Goal: Browse casually: Explore the website without a specific task or goal

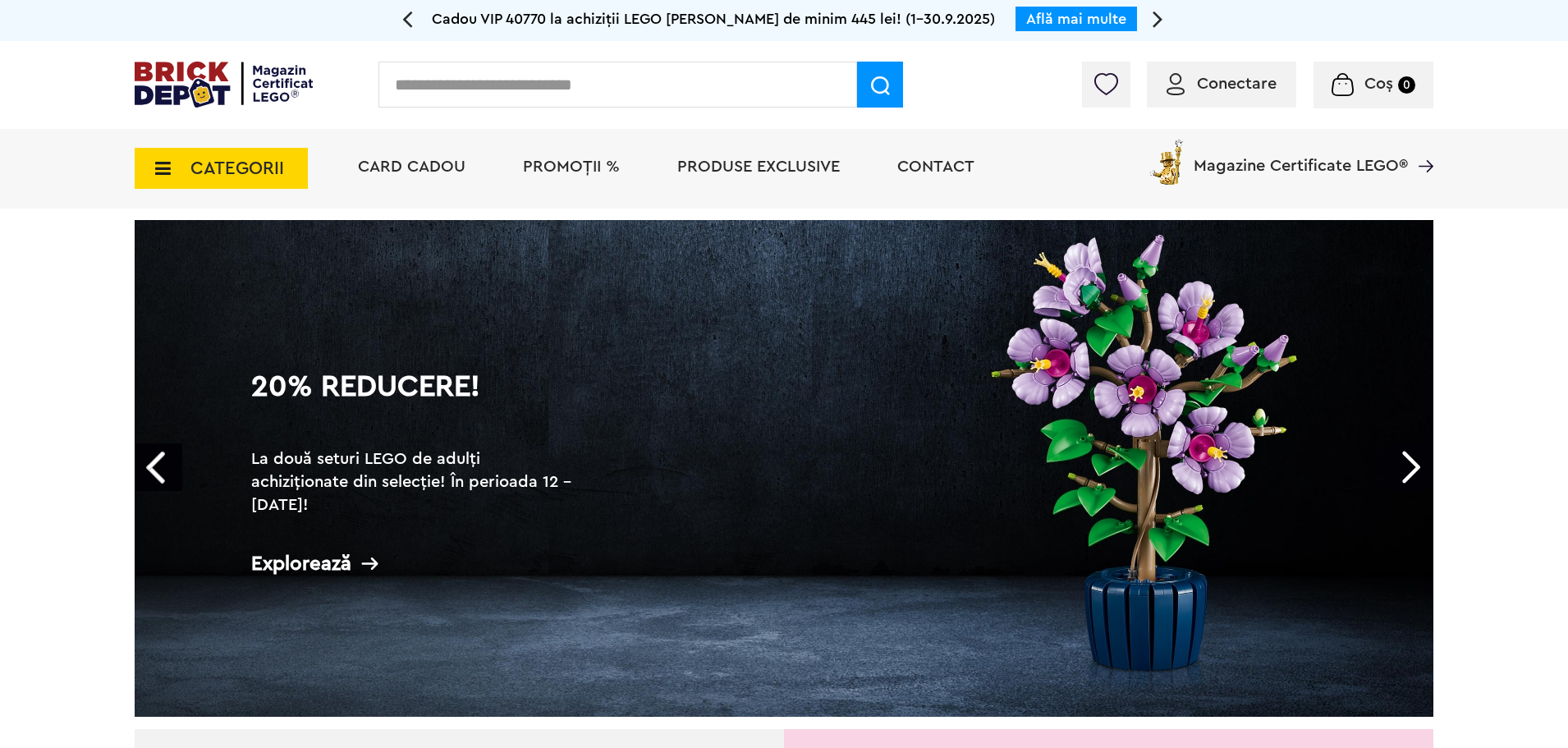
click at [1411, 469] on link "Next" at bounding box center [1409, 468] width 48 height 48
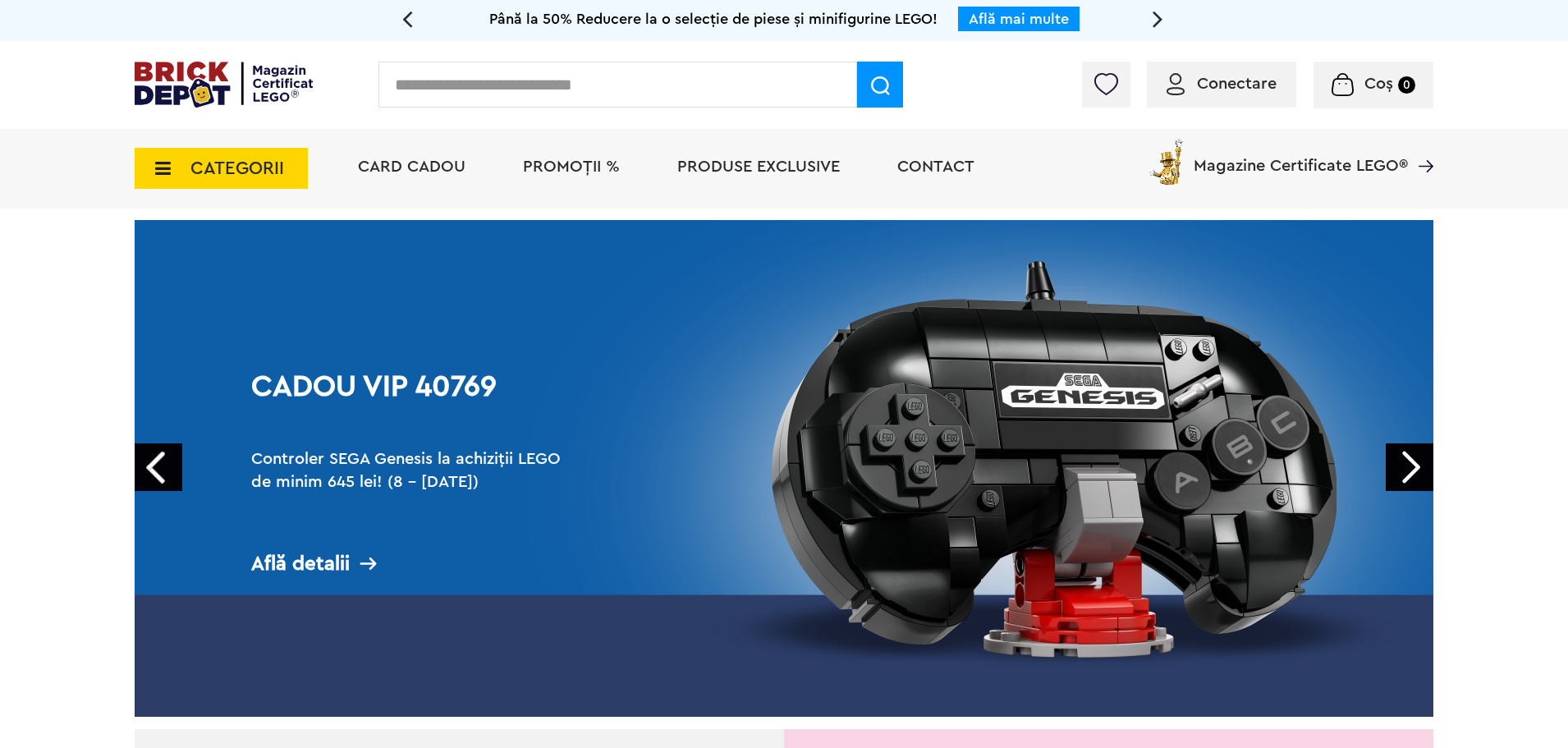
click at [1411, 469] on link "Next" at bounding box center [1409, 468] width 48 height 48
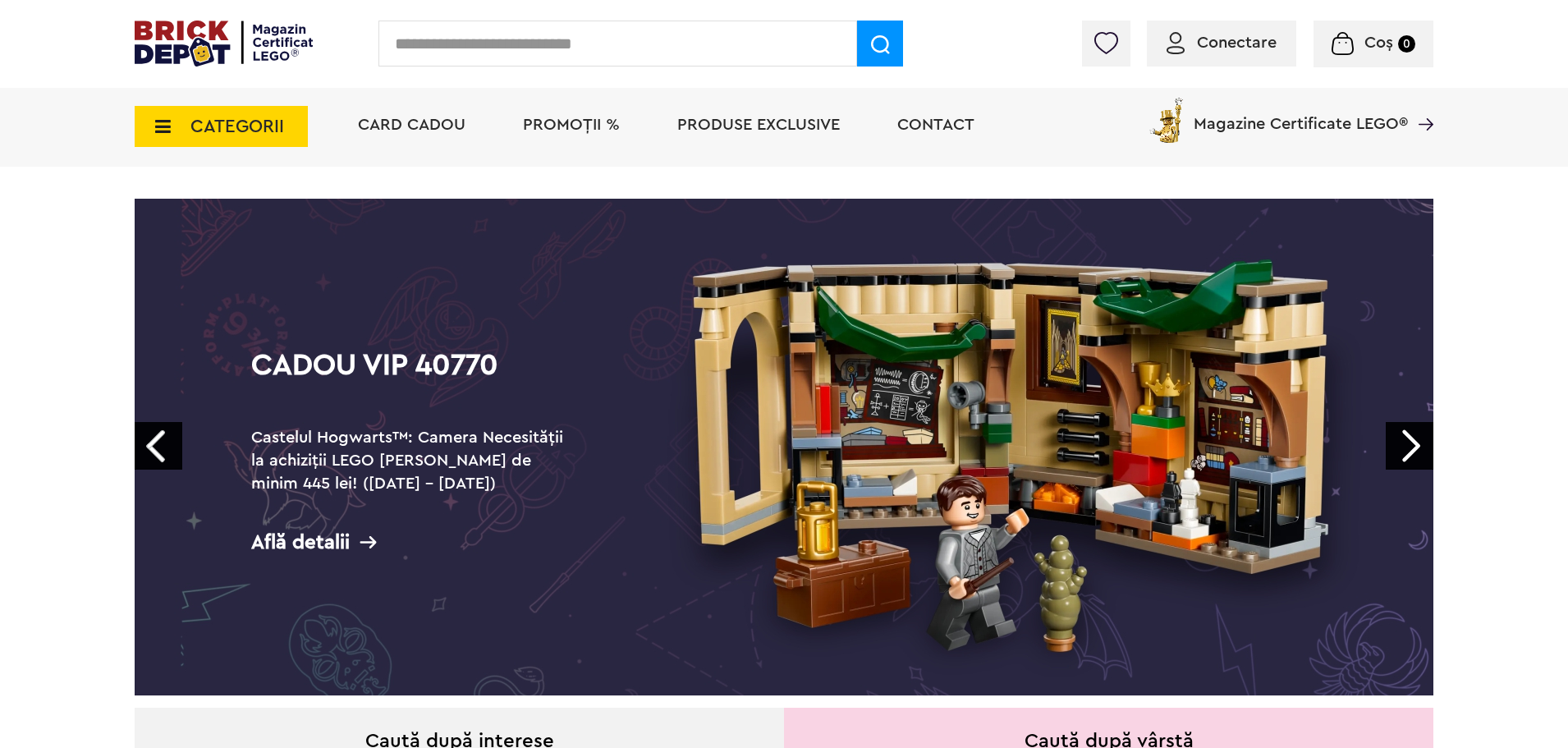
scroll to position [82, 0]
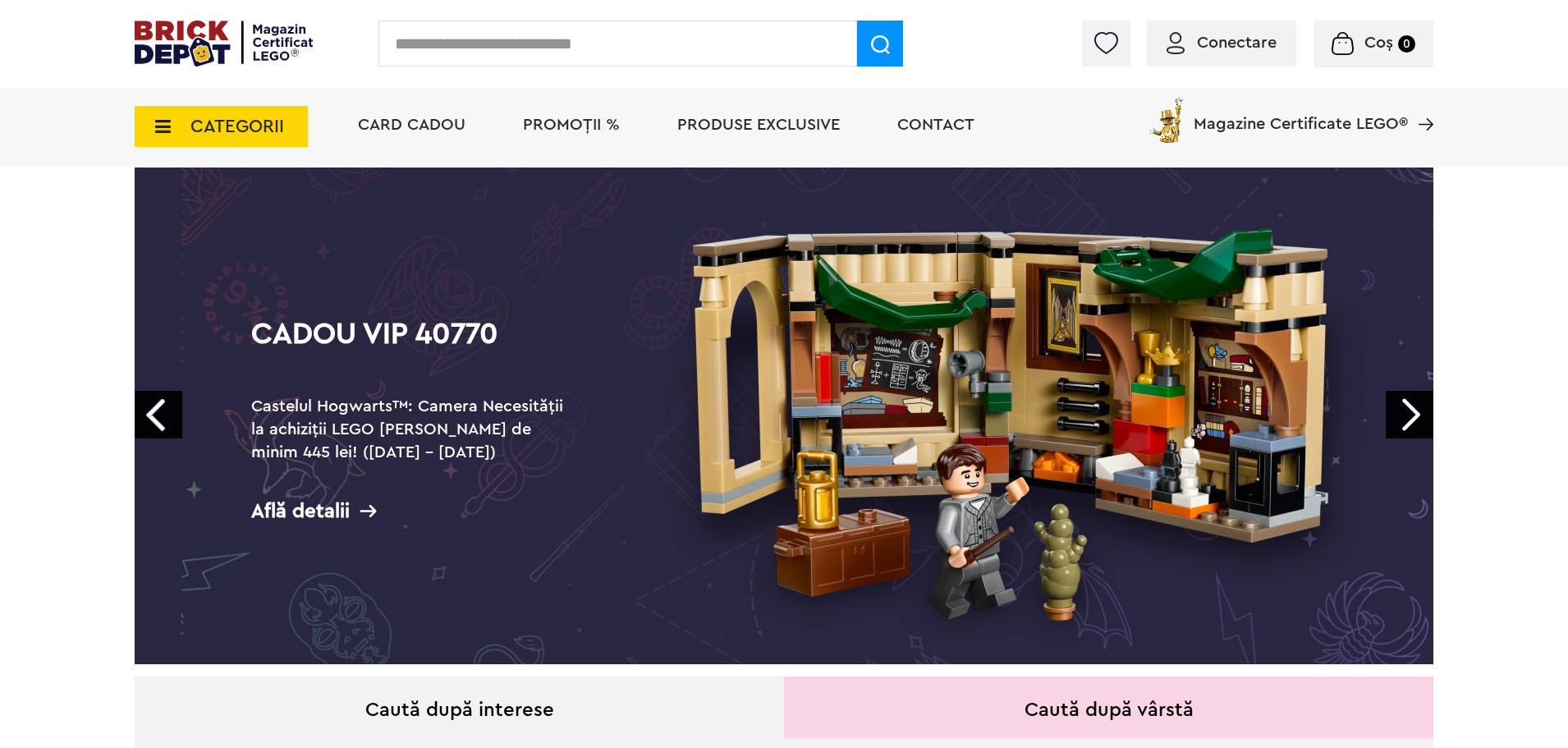
click at [1408, 400] on link "Next" at bounding box center [1409, 415] width 48 height 48
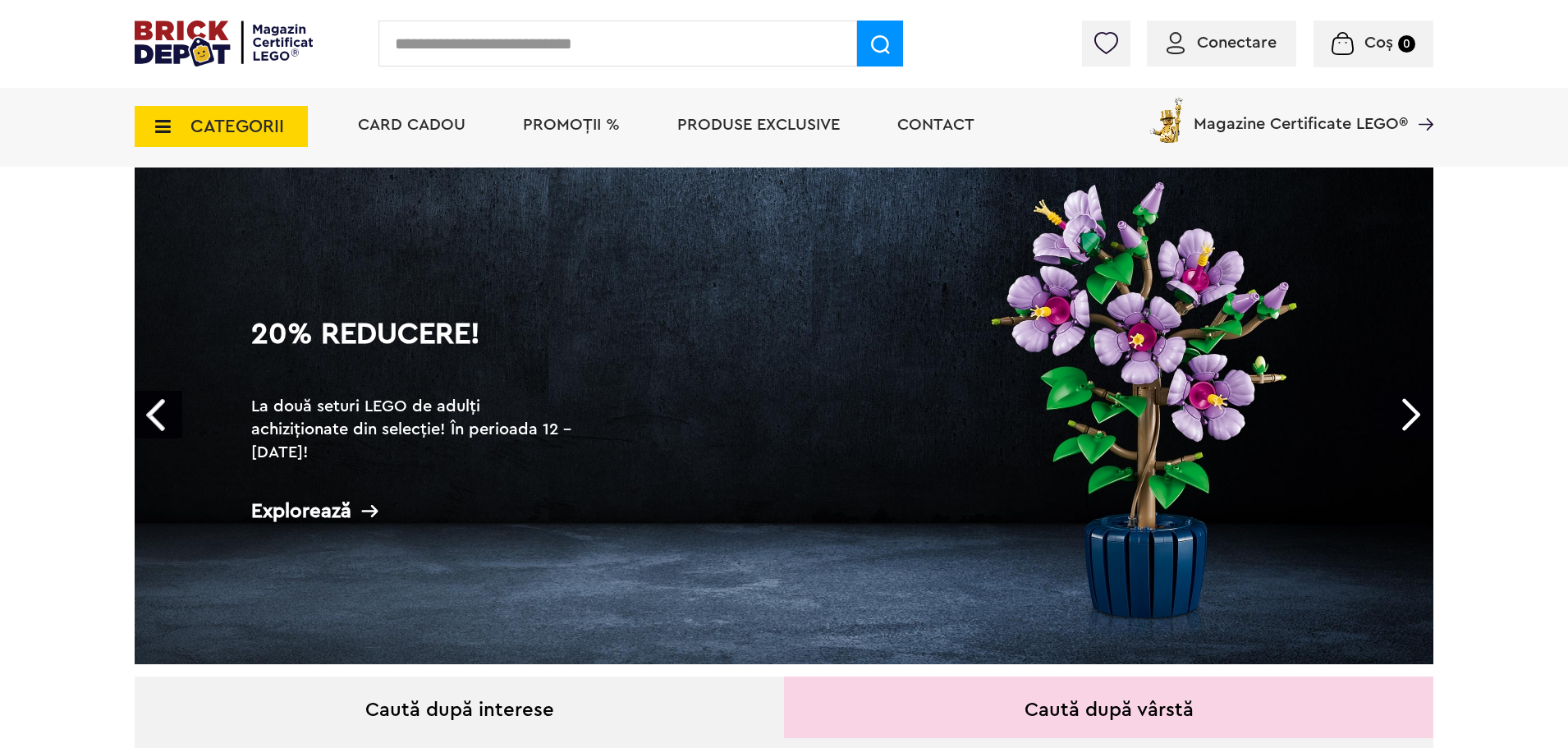
click at [1408, 413] on link "Next" at bounding box center [1409, 415] width 48 height 48
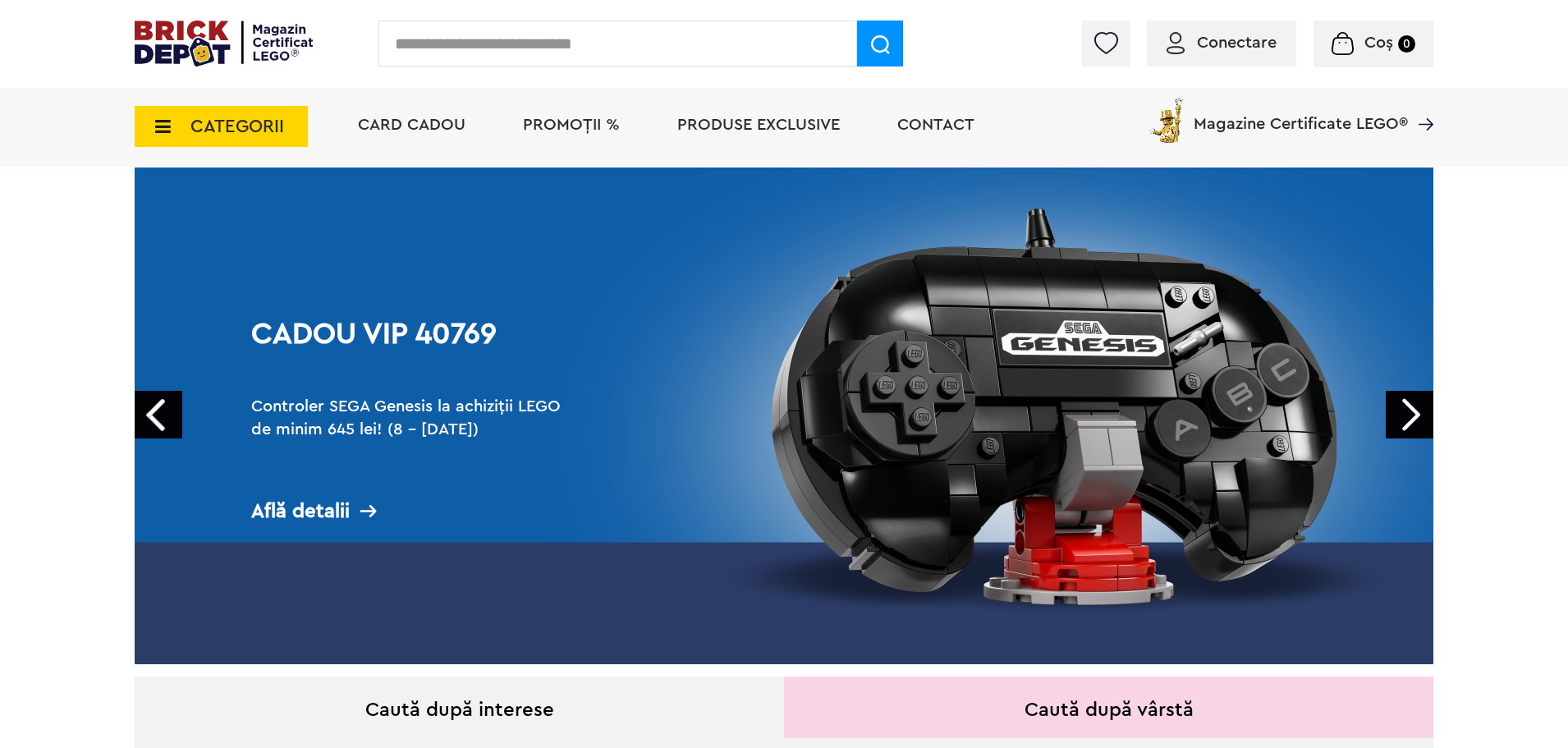
click at [1412, 418] on link "Next" at bounding box center [1409, 415] width 48 height 48
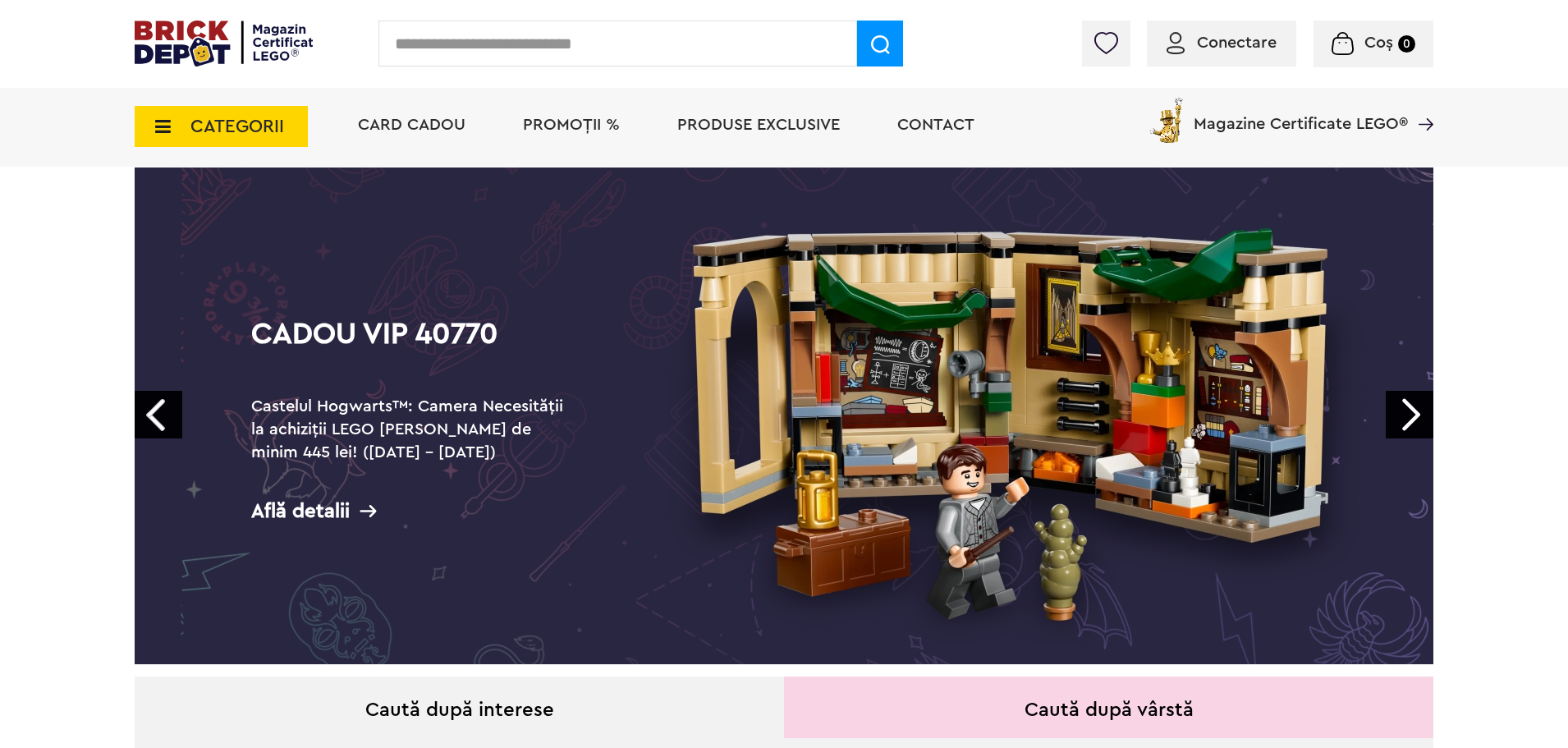
click at [1412, 418] on link "Next" at bounding box center [1409, 415] width 48 height 48
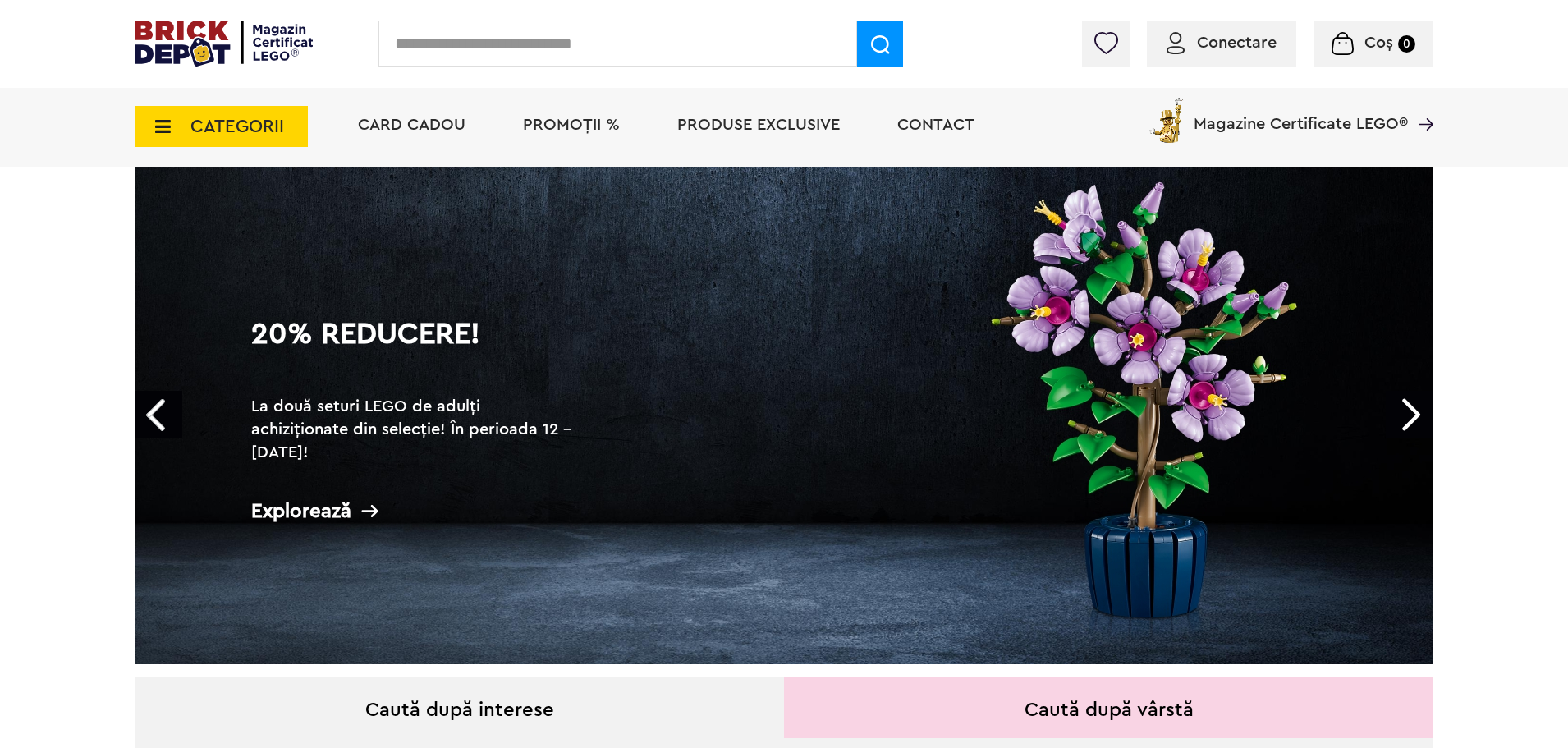
click at [1412, 418] on link "Next" at bounding box center [1409, 415] width 48 height 48
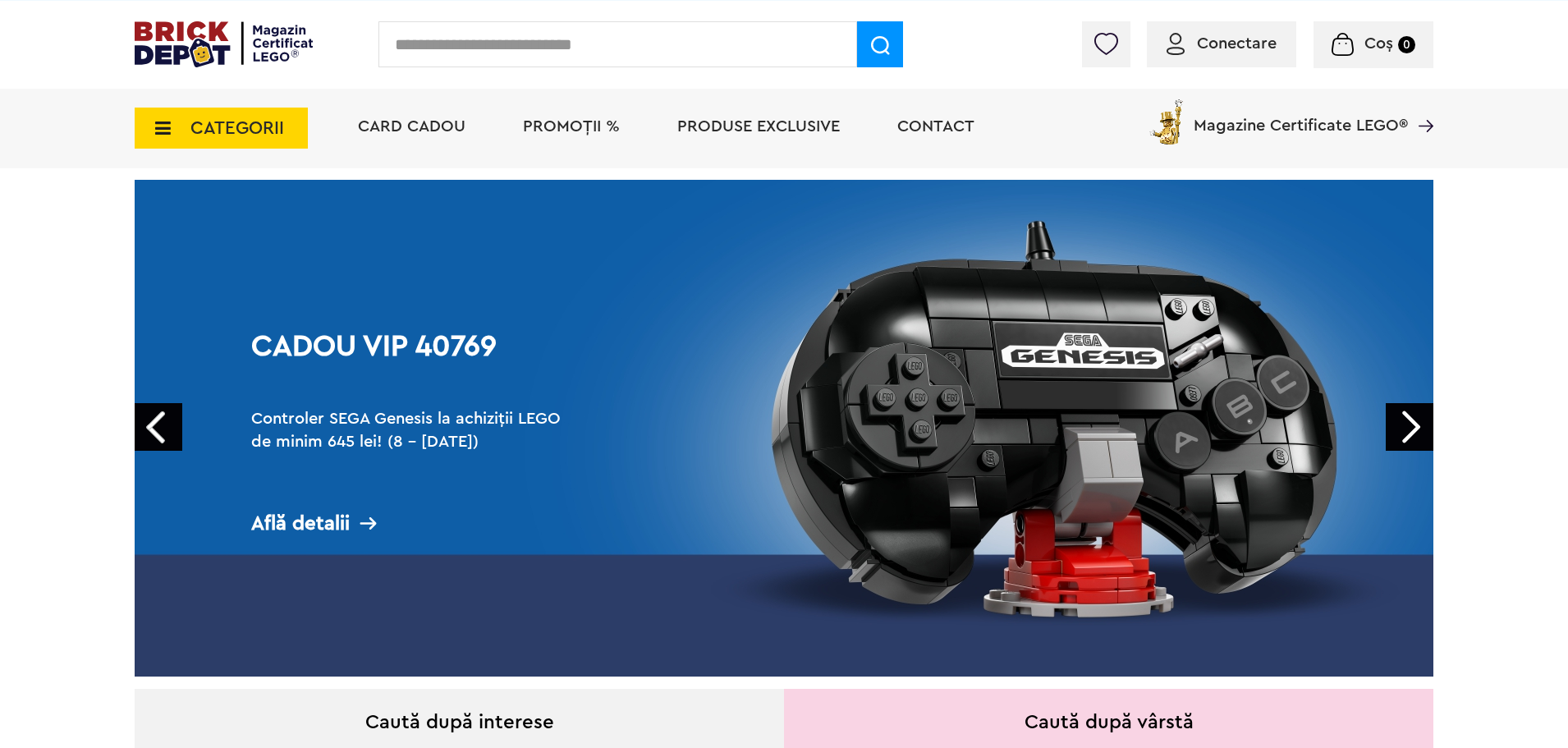
scroll to position [0, 0]
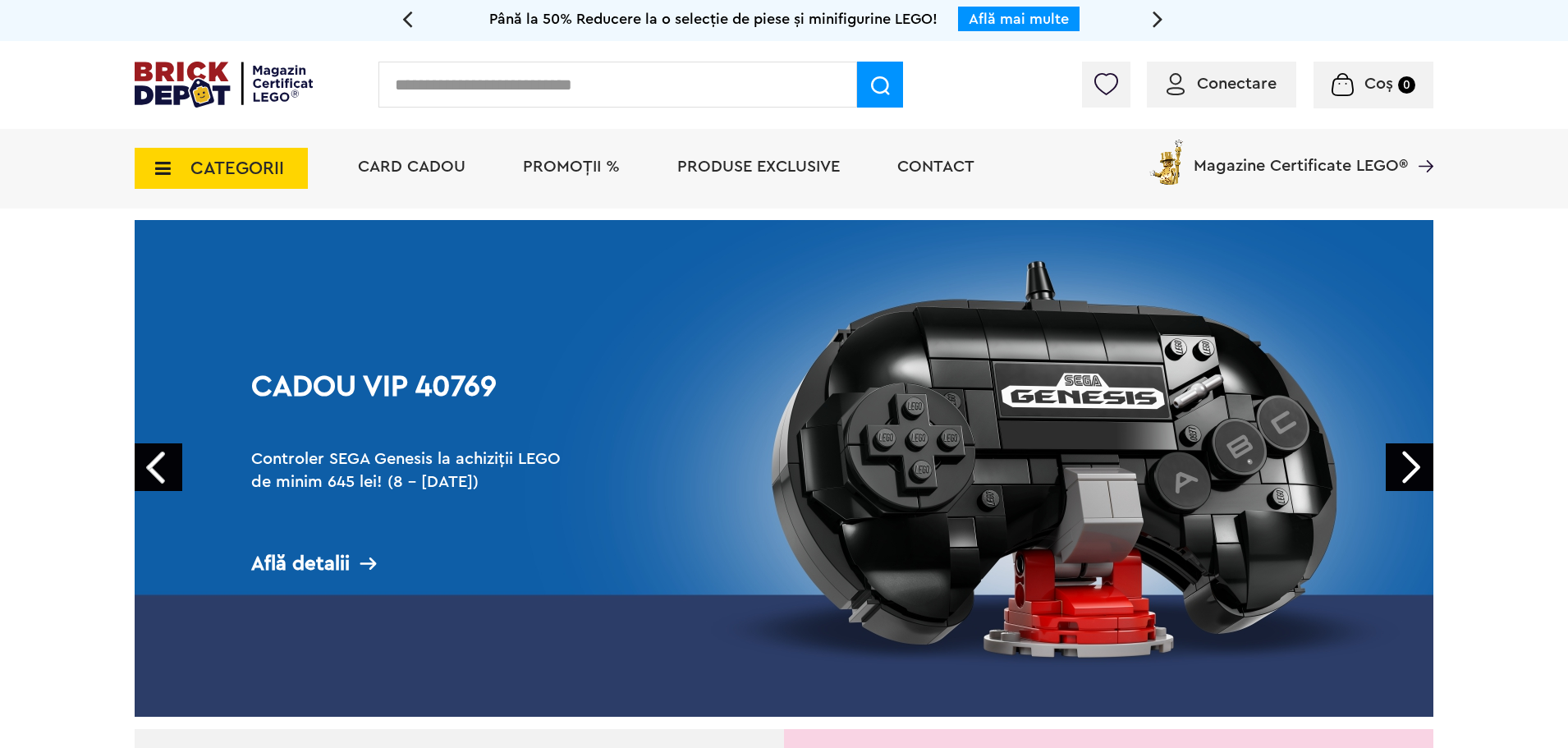
click at [1407, 468] on link "Next" at bounding box center [1409, 468] width 48 height 48
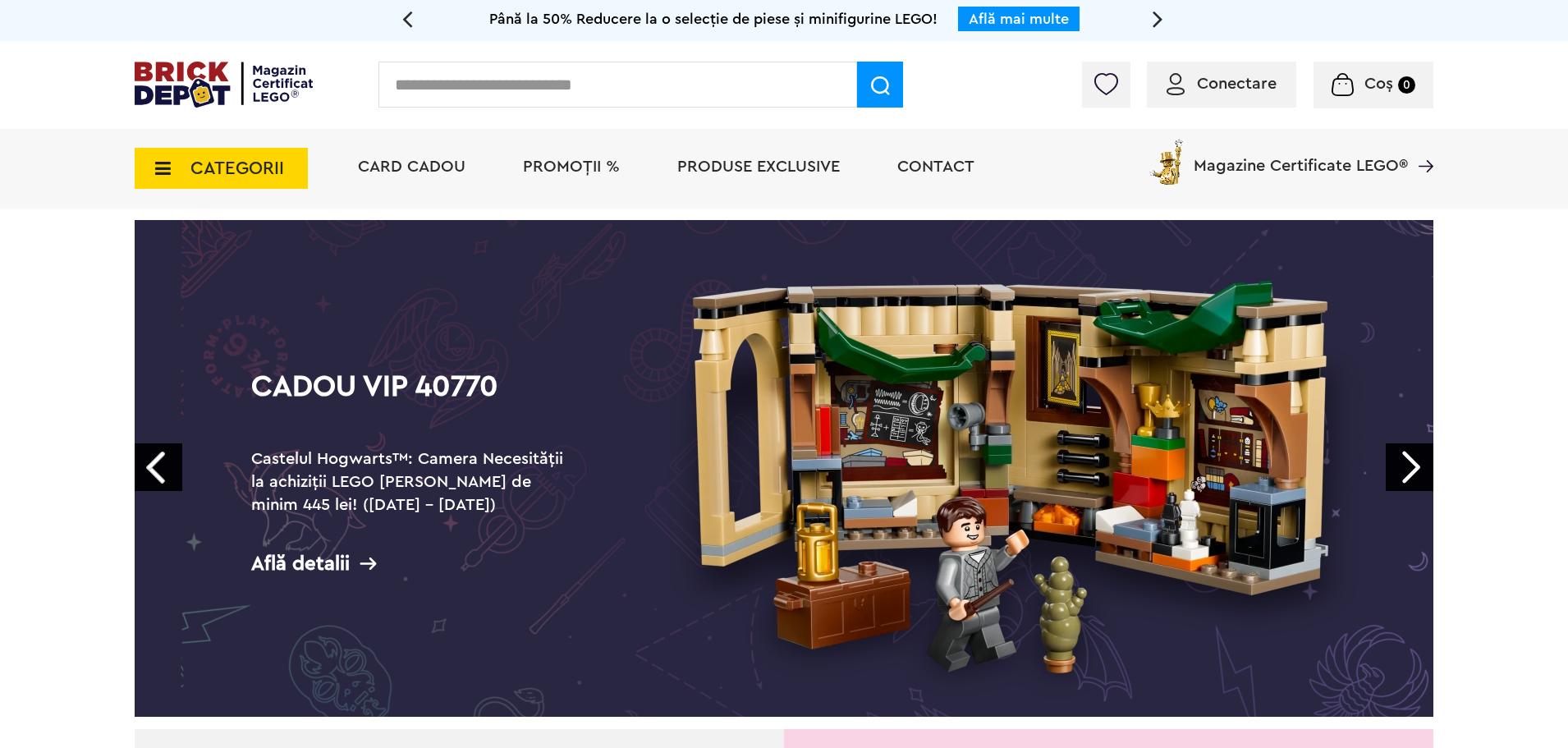
click at [1405, 468] on link "Next" at bounding box center [1409, 468] width 48 height 48
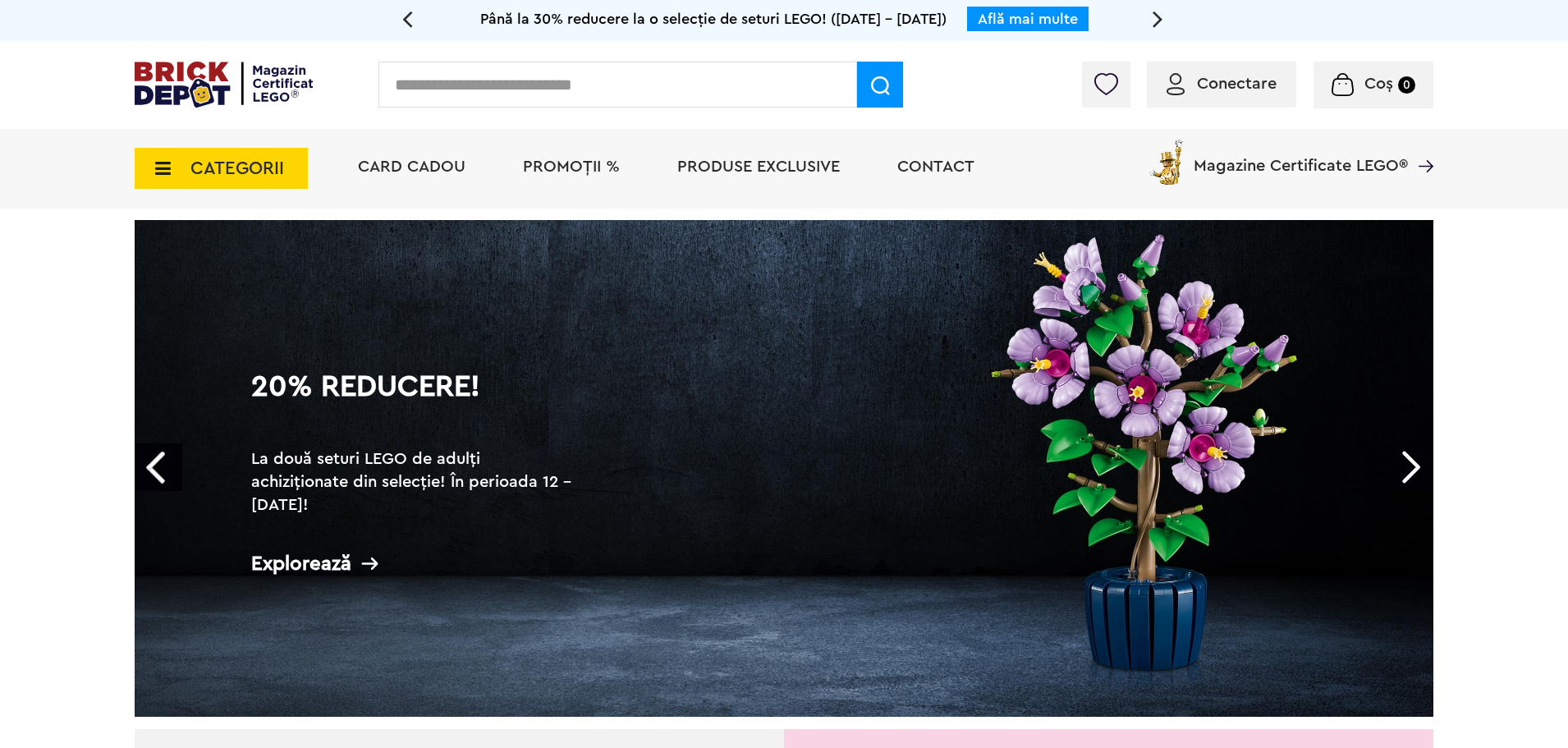
click at [168, 171] on icon at bounding box center [158, 167] width 25 height 18
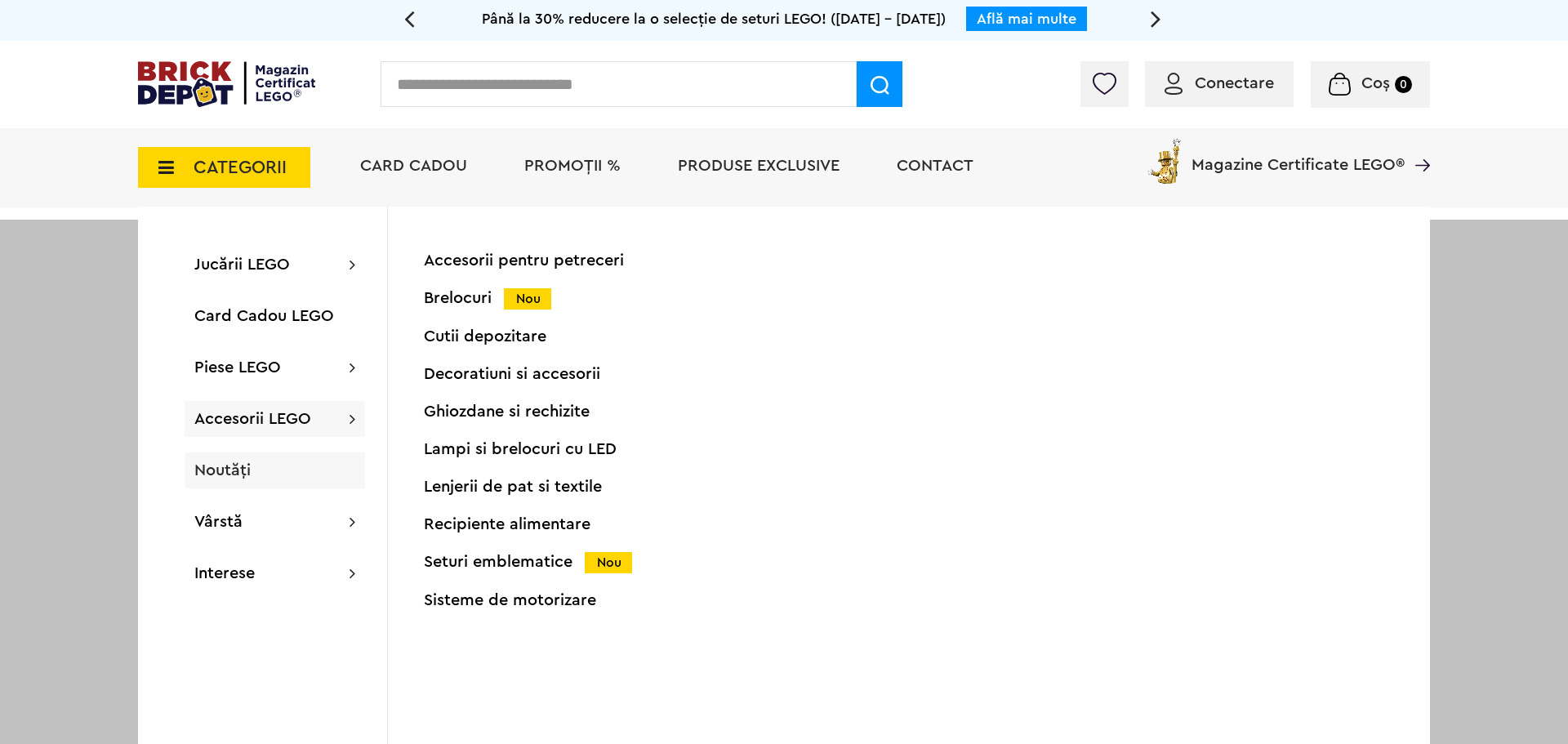
click at [220, 468] on span "Noutăți" at bounding box center [222, 470] width 57 height 16
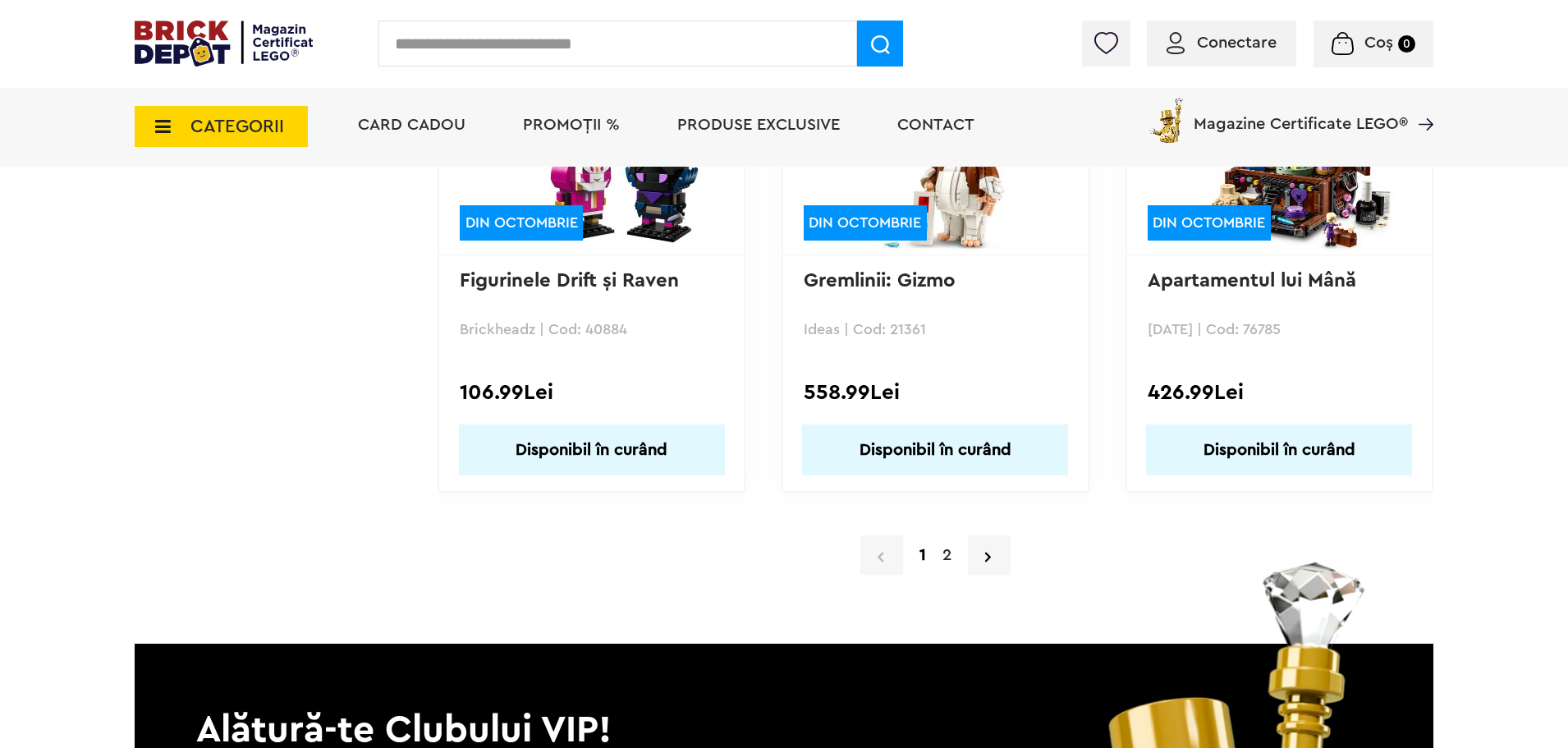
scroll to position [15886, 0]
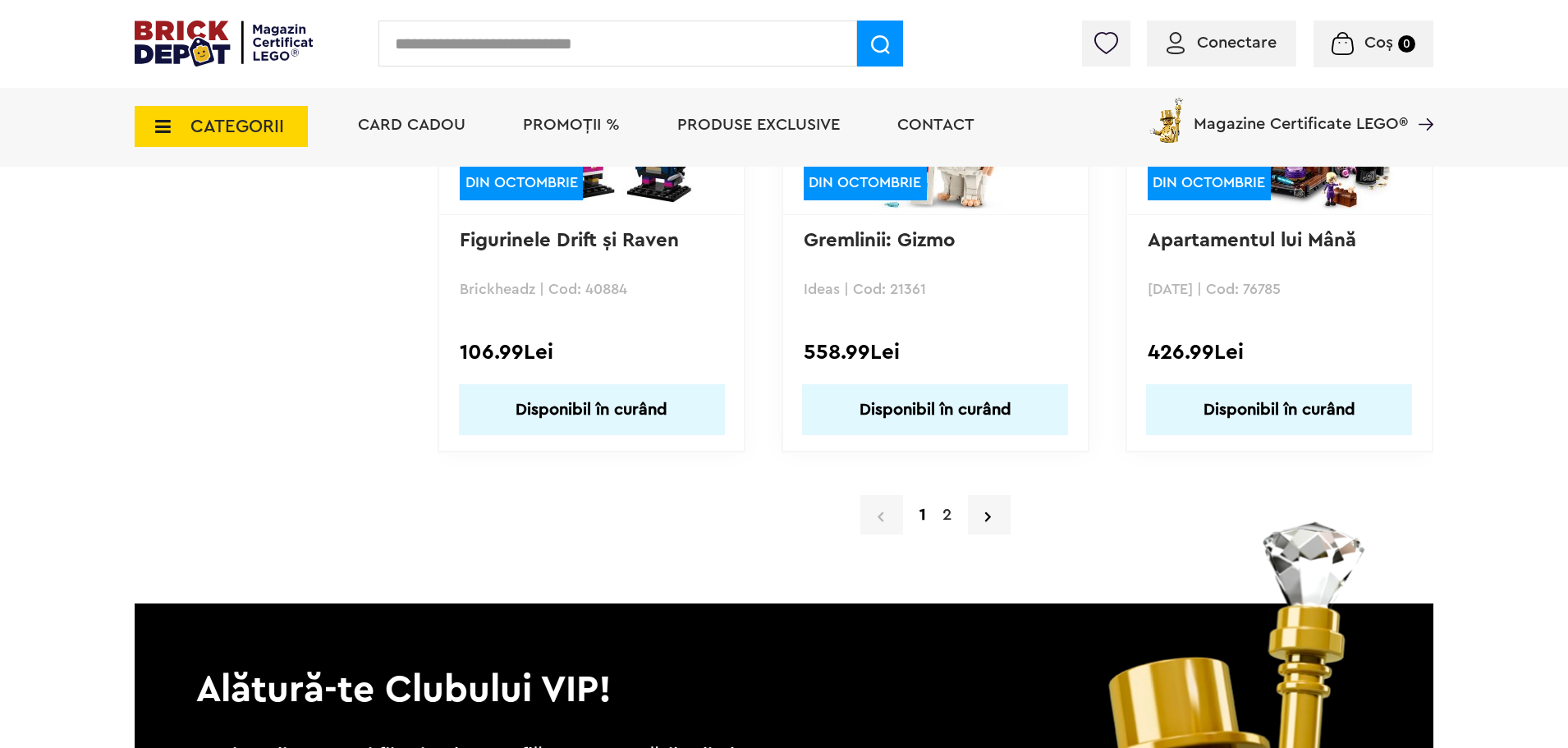
click at [941, 517] on link "2" at bounding box center [947, 514] width 25 height 25
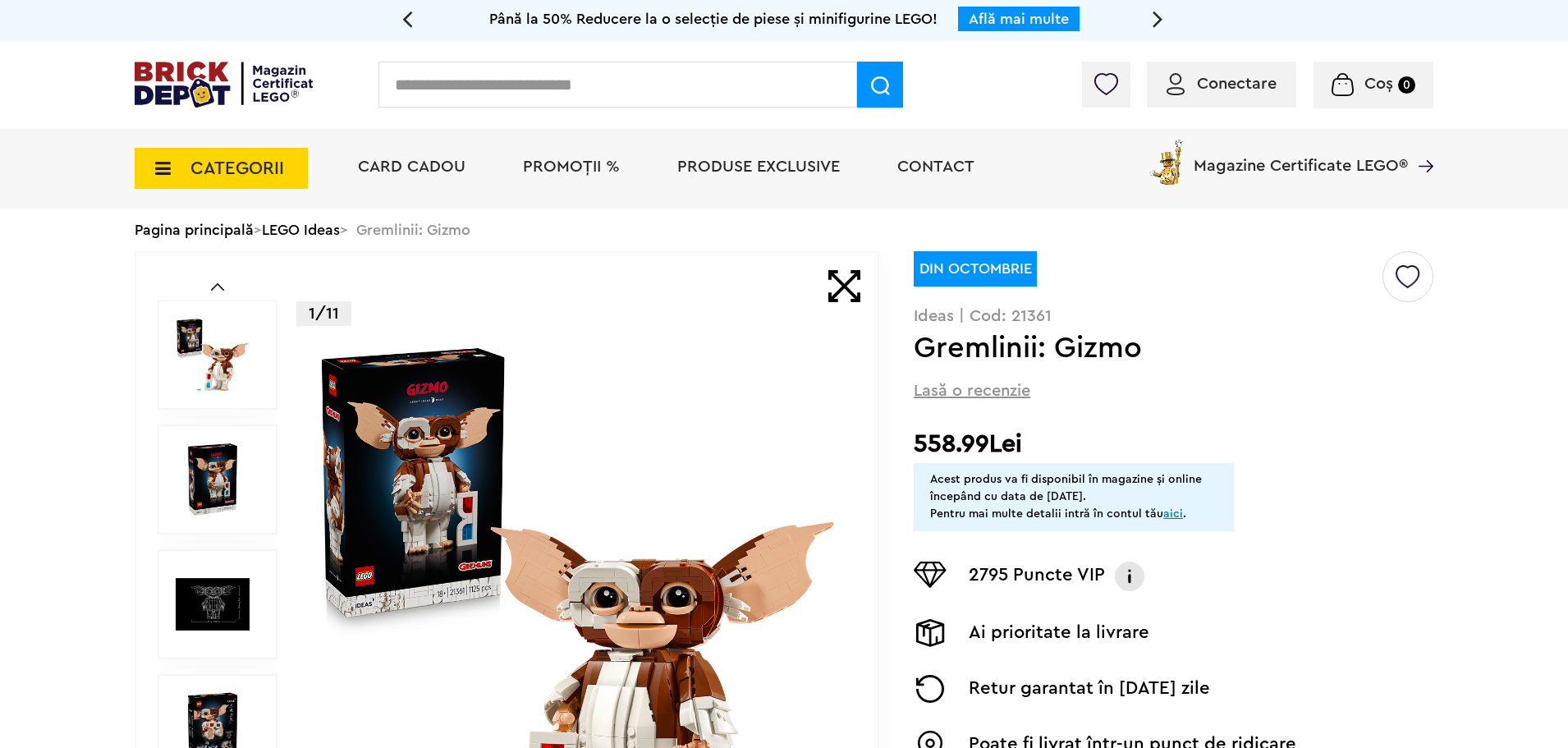
click at [435, 424] on img at bounding box center [578, 604] width 529 height 529
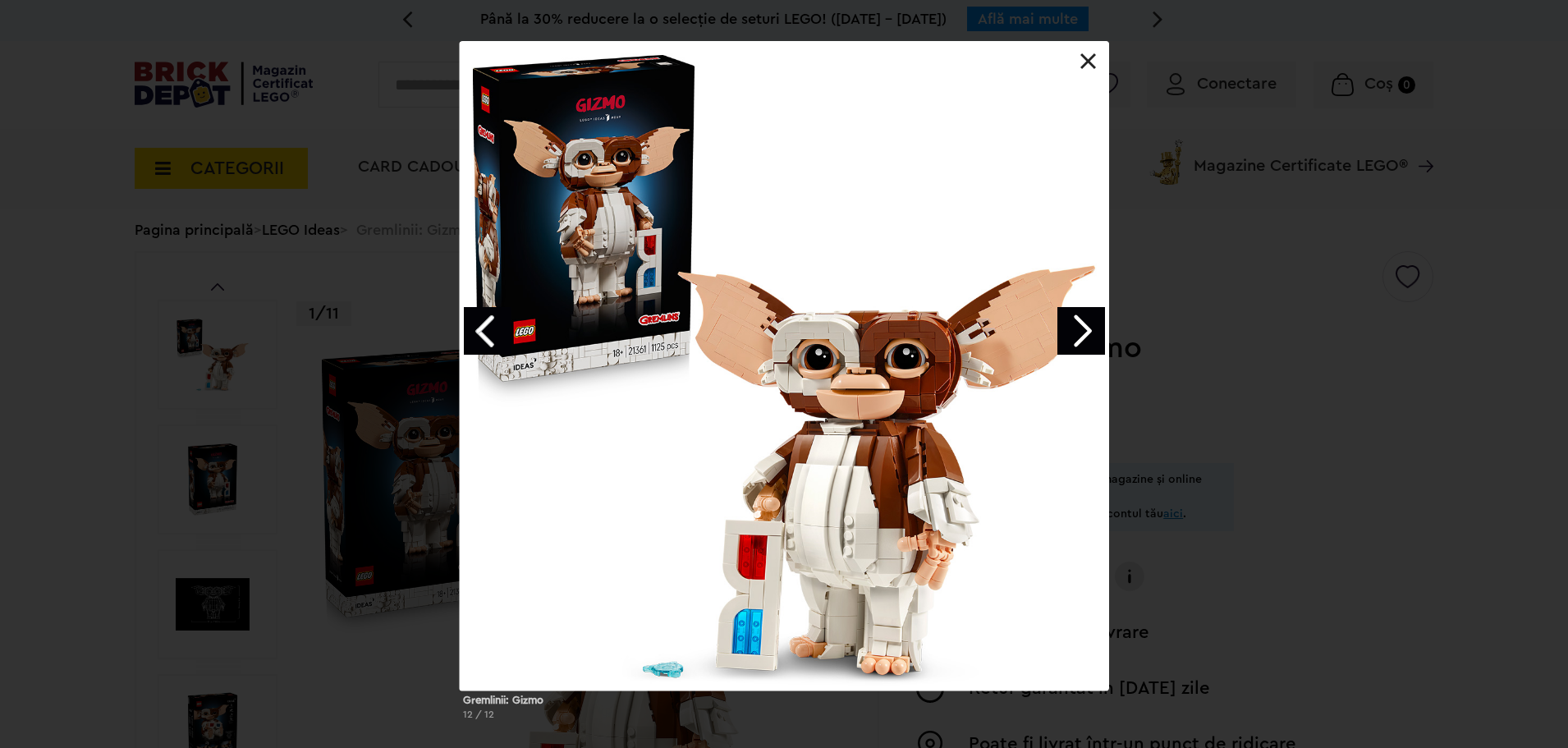
click at [1095, 336] on link "Next image" at bounding box center [1081, 331] width 48 height 48
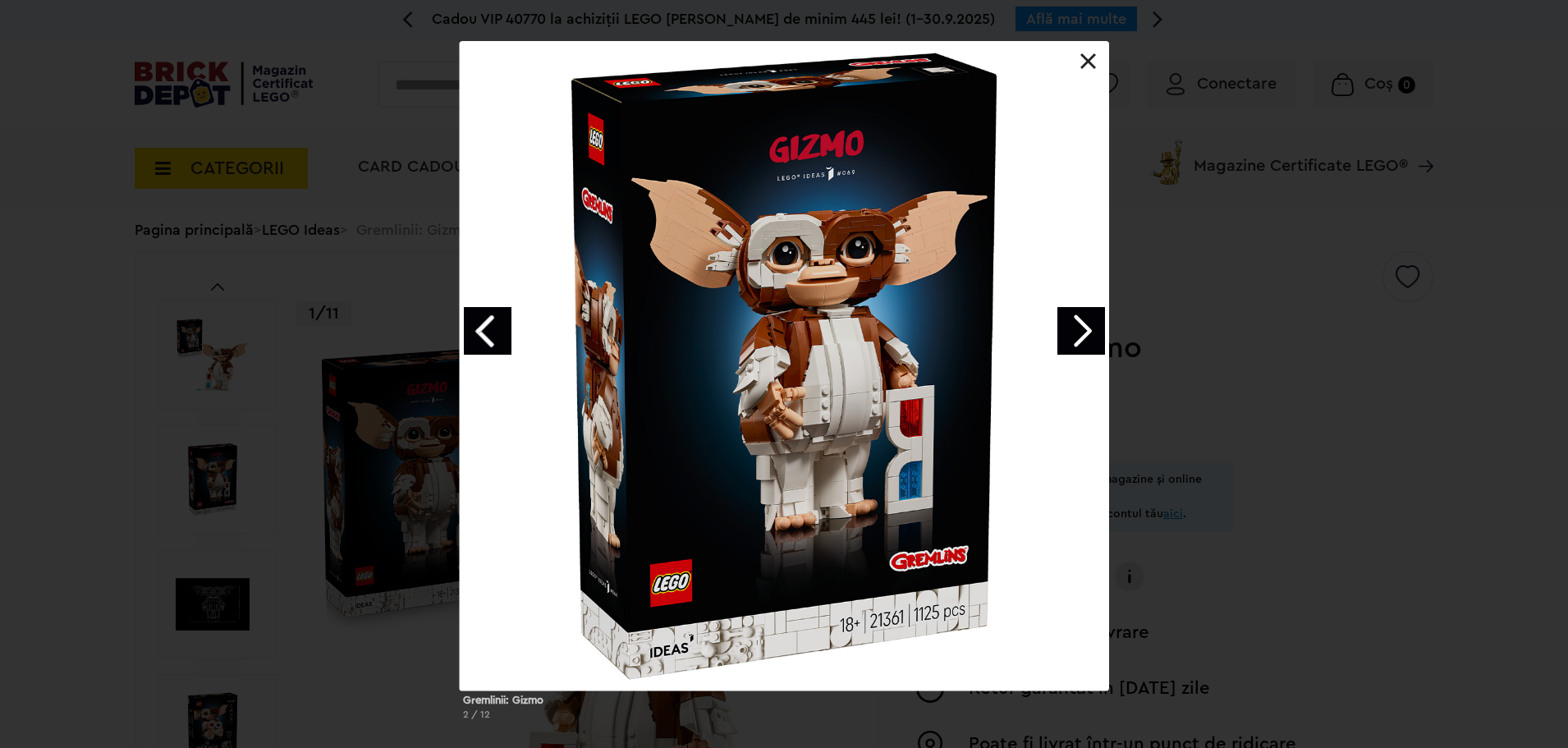
click at [1095, 336] on link "Next image" at bounding box center [1081, 331] width 48 height 48
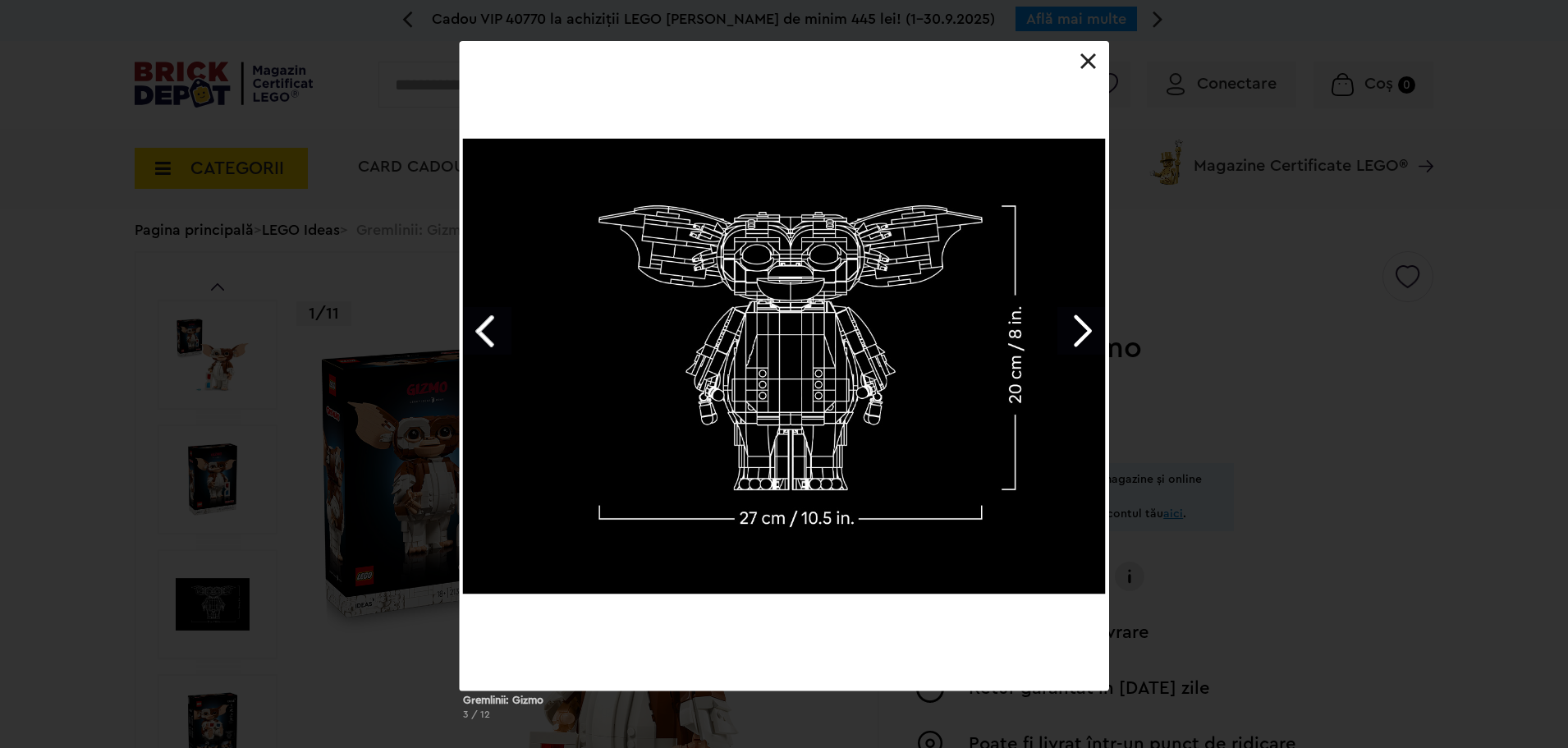
click at [1095, 336] on link "Next image" at bounding box center [1081, 331] width 48 height 48
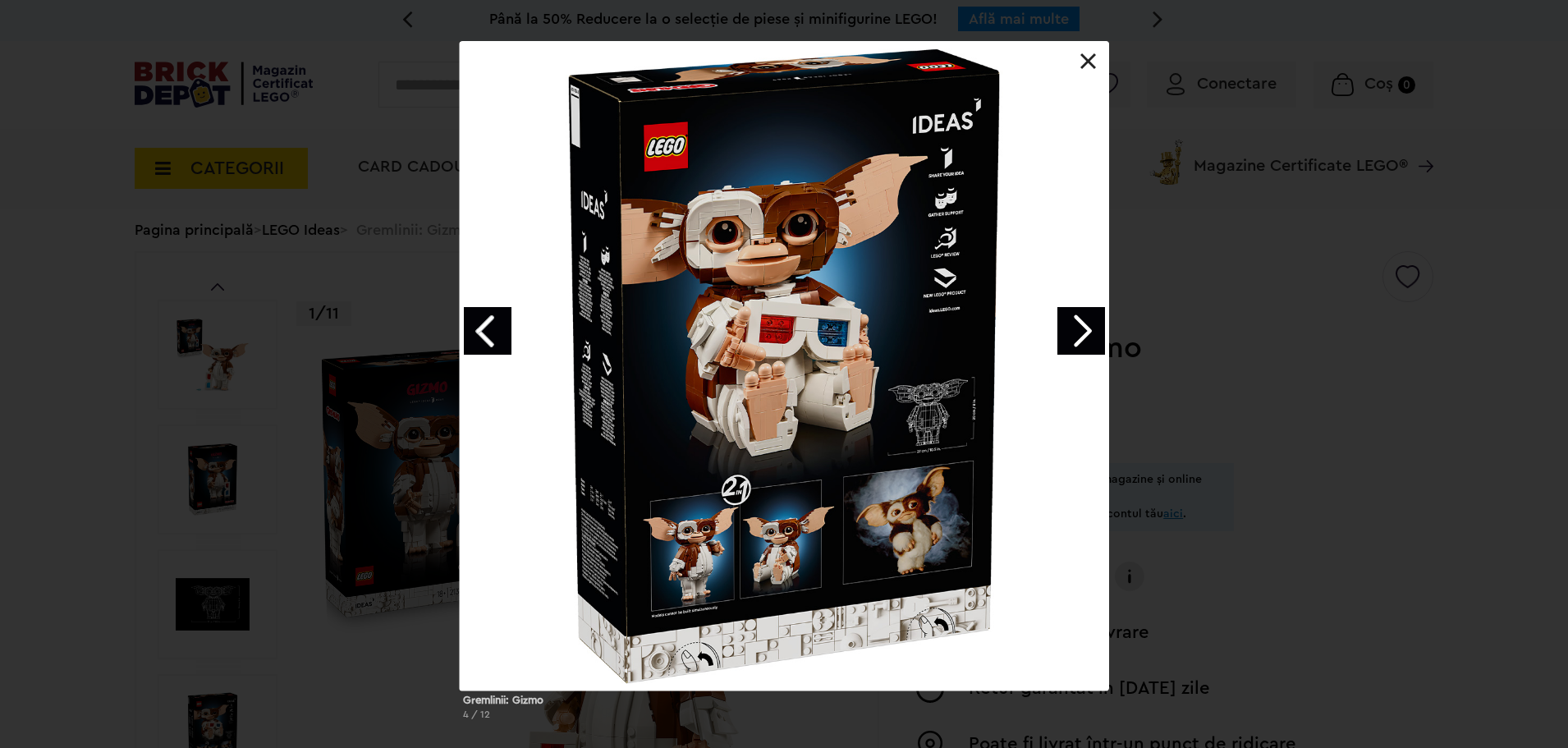
click at [1095, 336] on link "Next image" at bounding box center [1081, 331] width 48 height 48
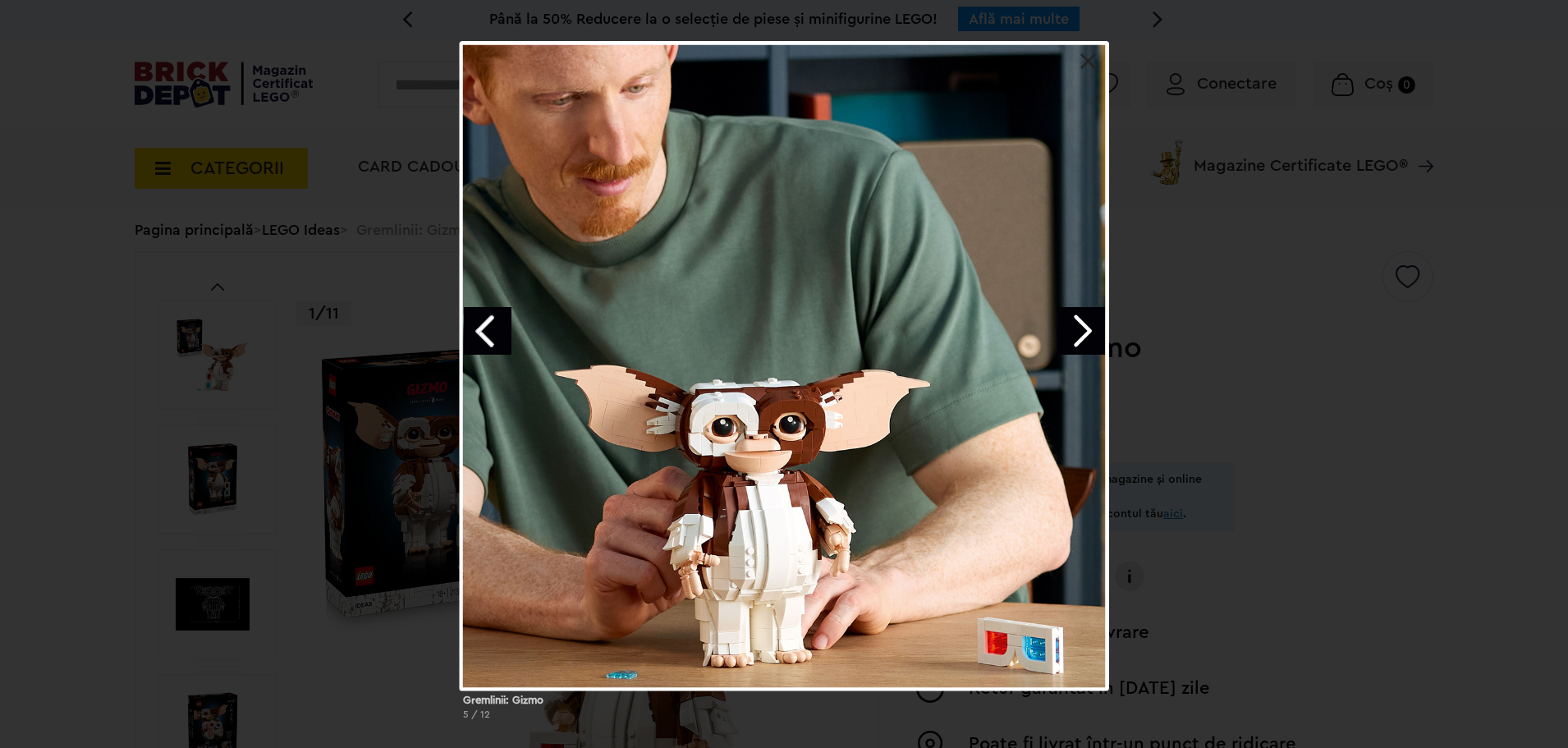
click at [1095, 336] on link "Next image" at bounding box center [1081, 331] width 48 height 48
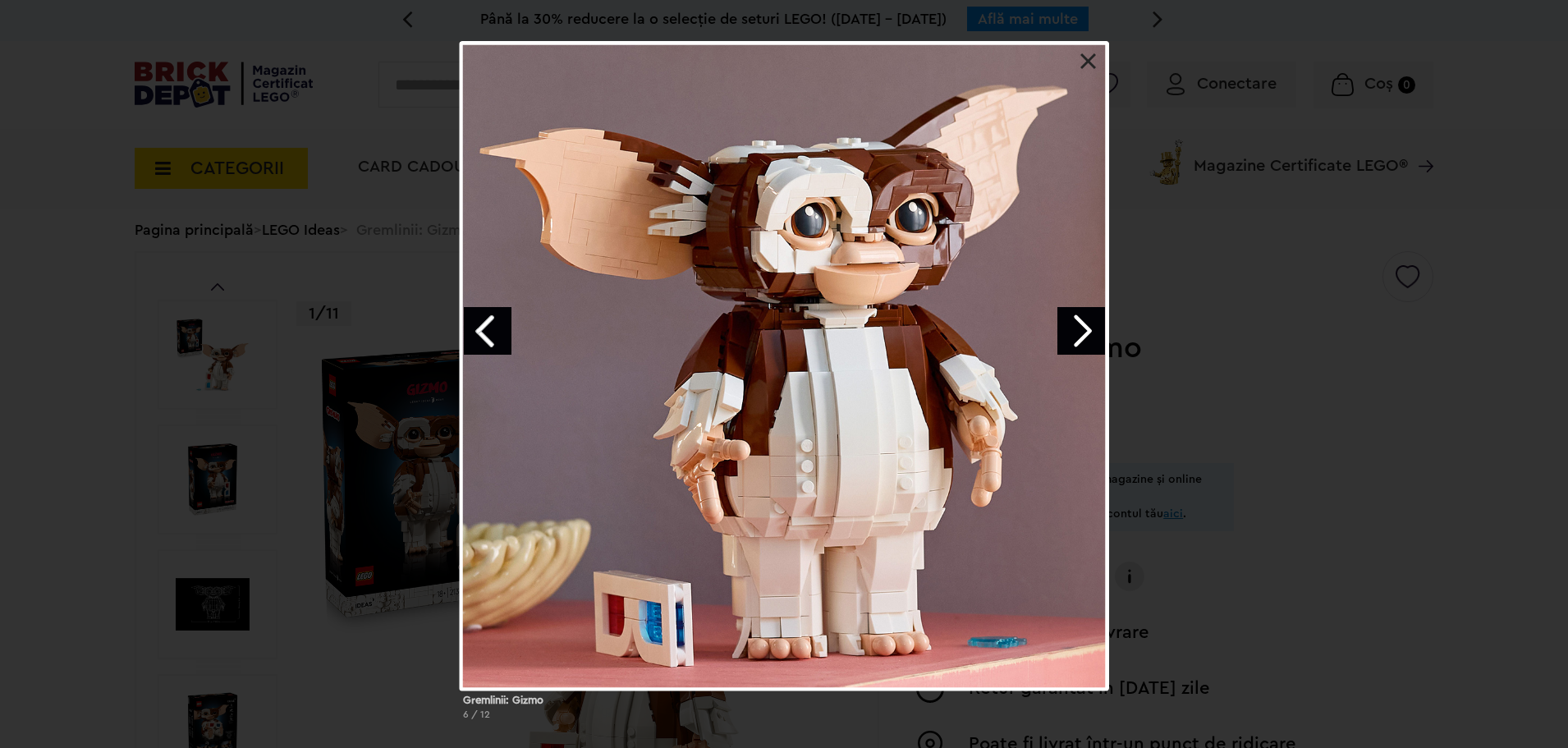
click at [1095, 336] on link "Next image" at bounding box center [1081, 331] width 48 height 48
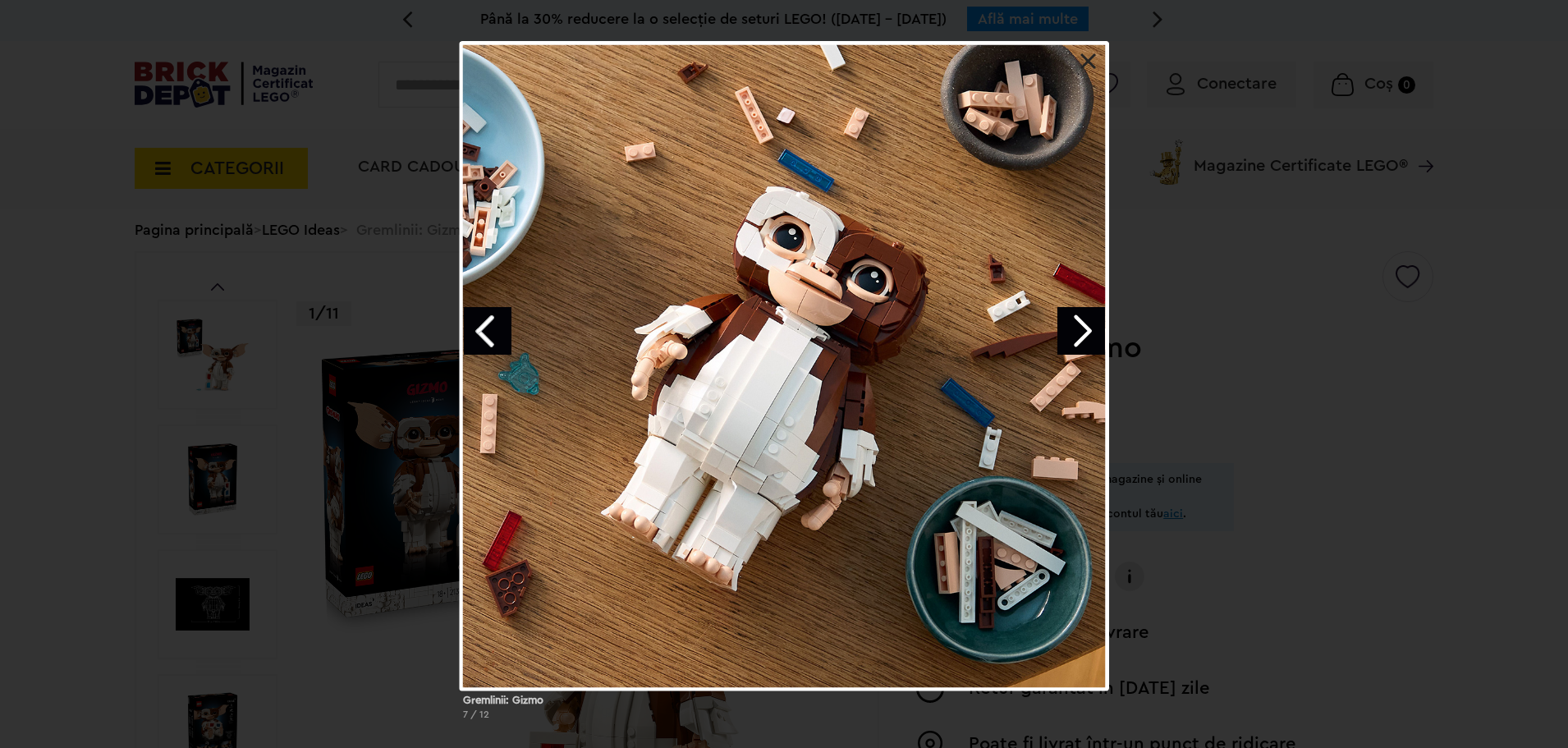
click at [1090, 336] on link "Next image" at bounding box center [1081, 331] width 48 height 48
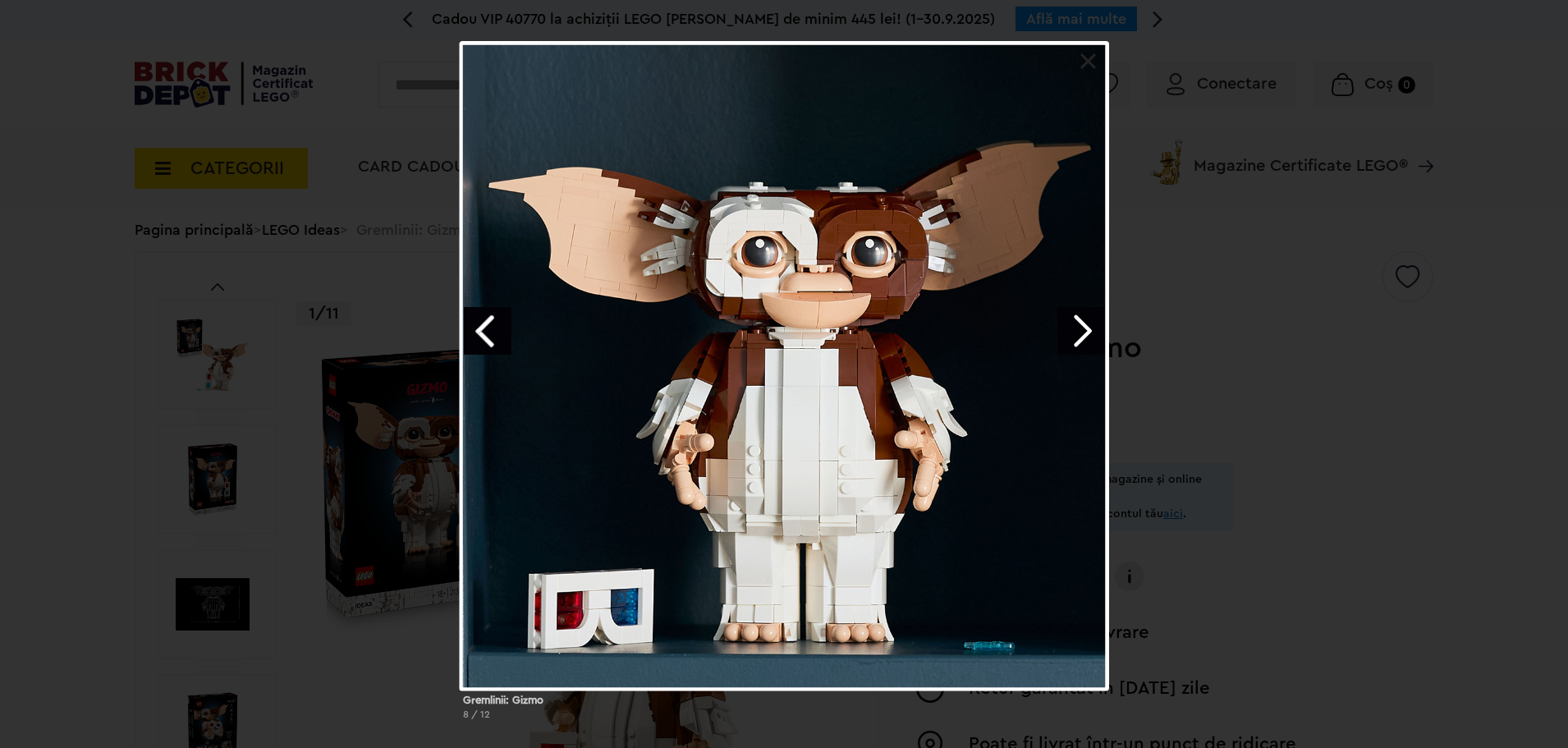
click at [1090, 336] on link "Next image" at bounding box center [1081, 331] width 48 height 48
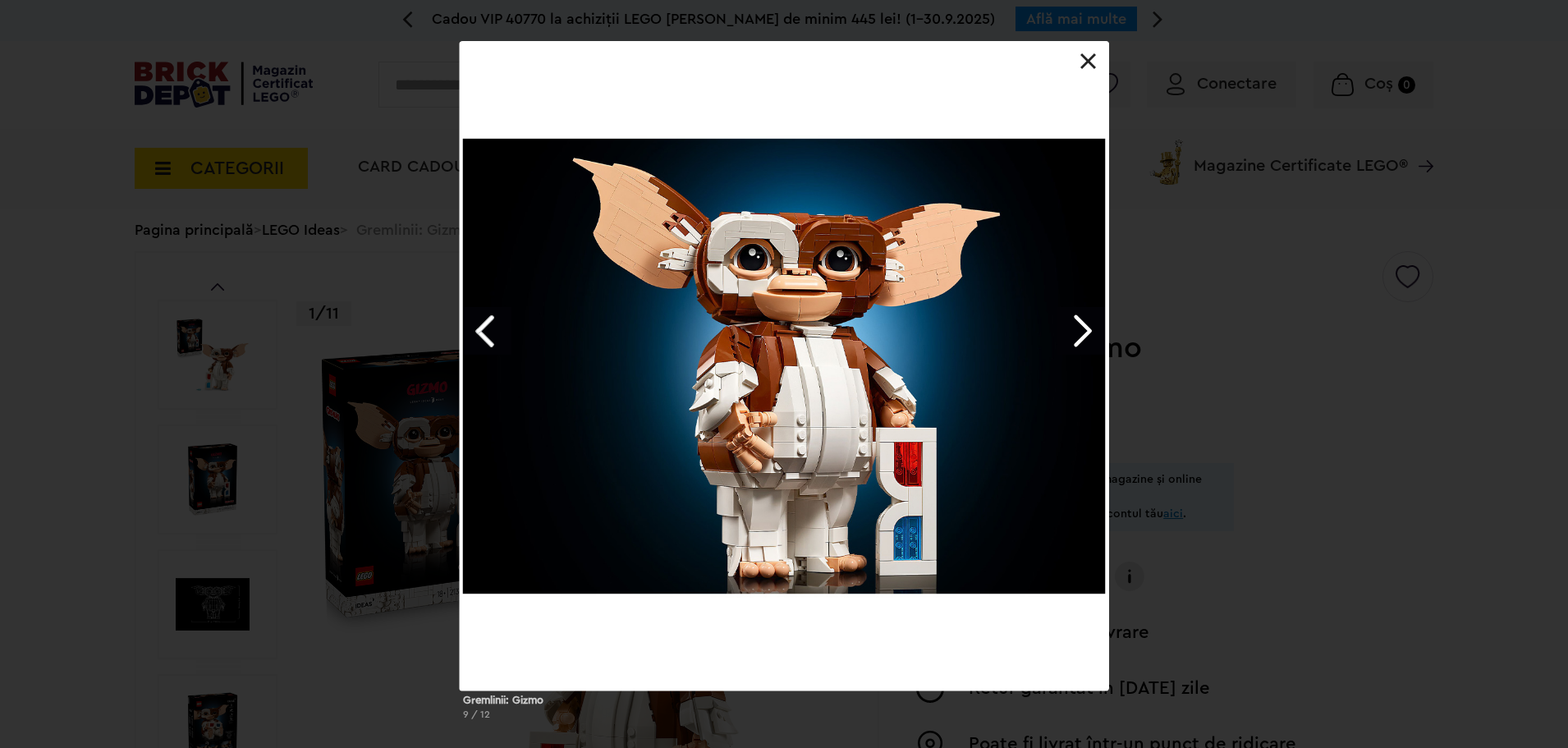
click at [1082, 63] on link at bounding box center [1088, 61] width 16 height 16
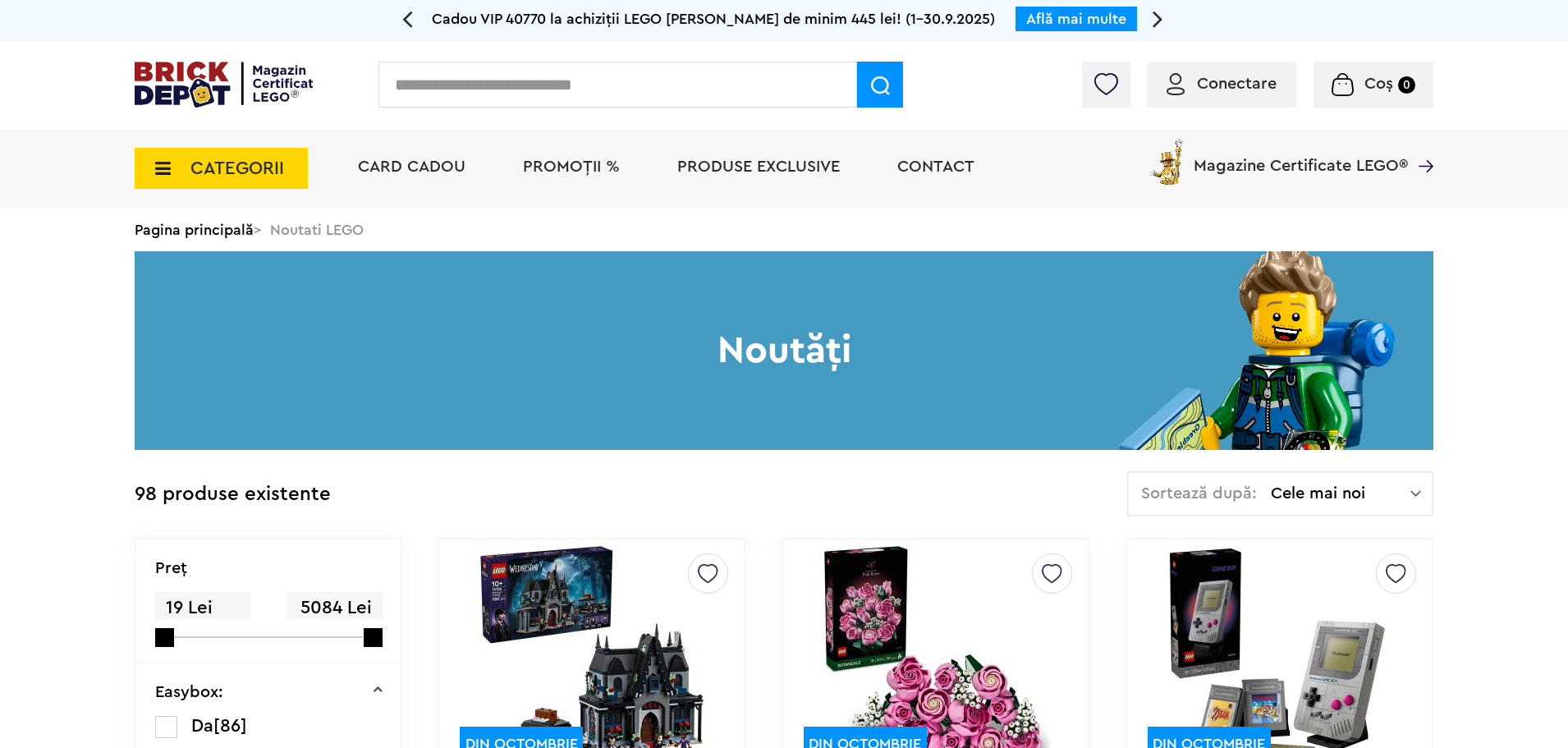
click at [237, 169] on span "CATEGORII" at bounding box center [237, 167] width 93 height 18
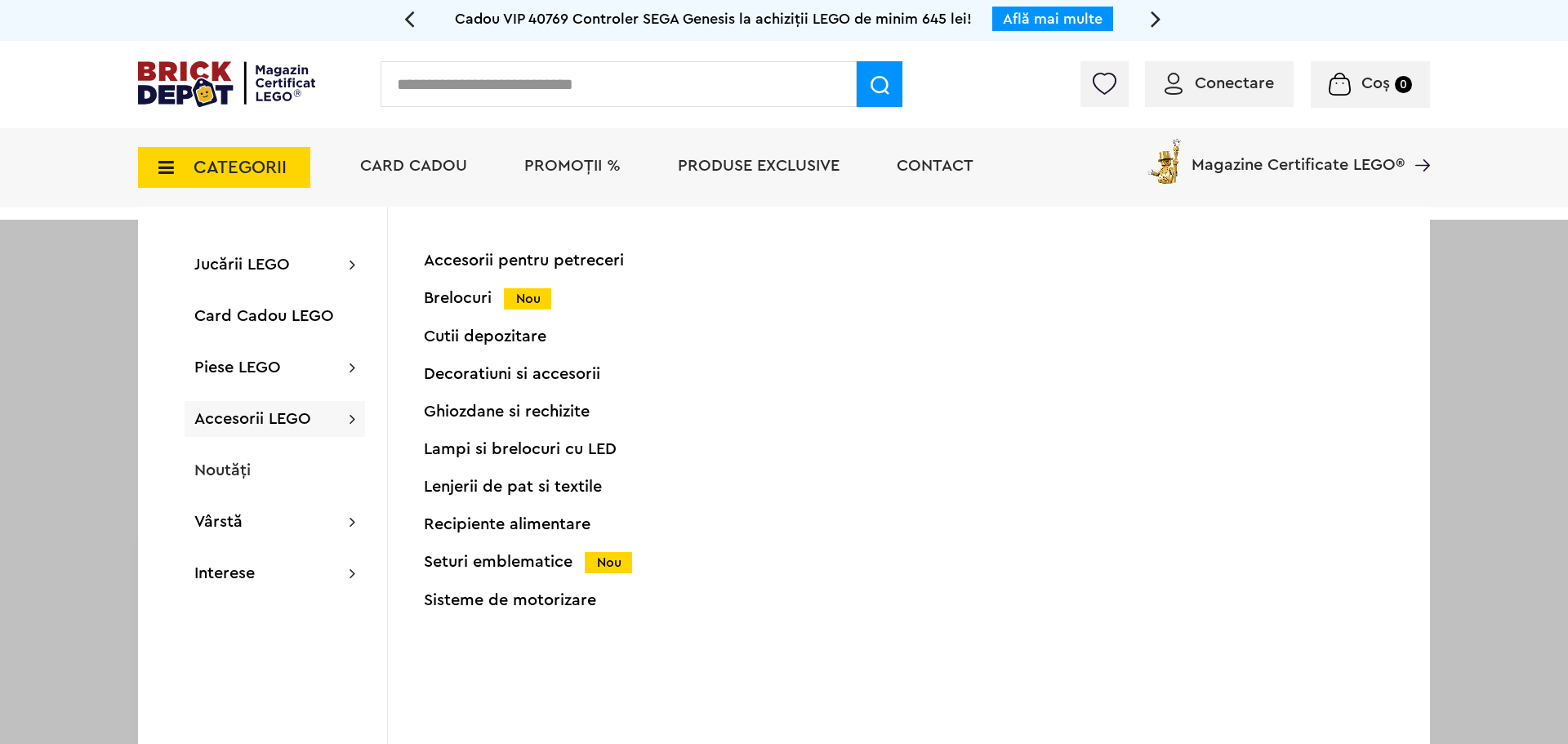
click at [463, 299] on div "Brelocuri Nou" at bounding box center [585, 298] width 323 height 17
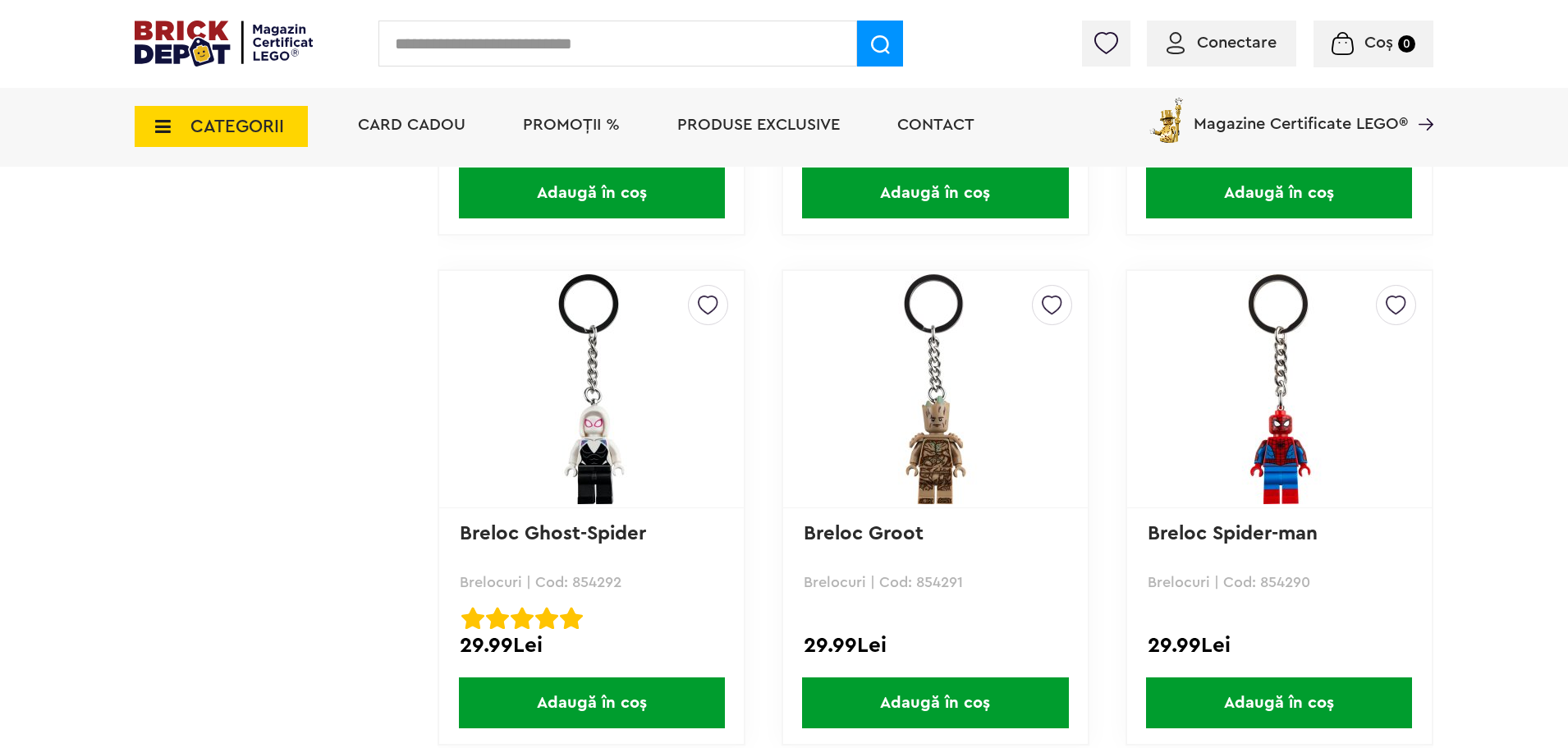
scroll to position [3366, 0]
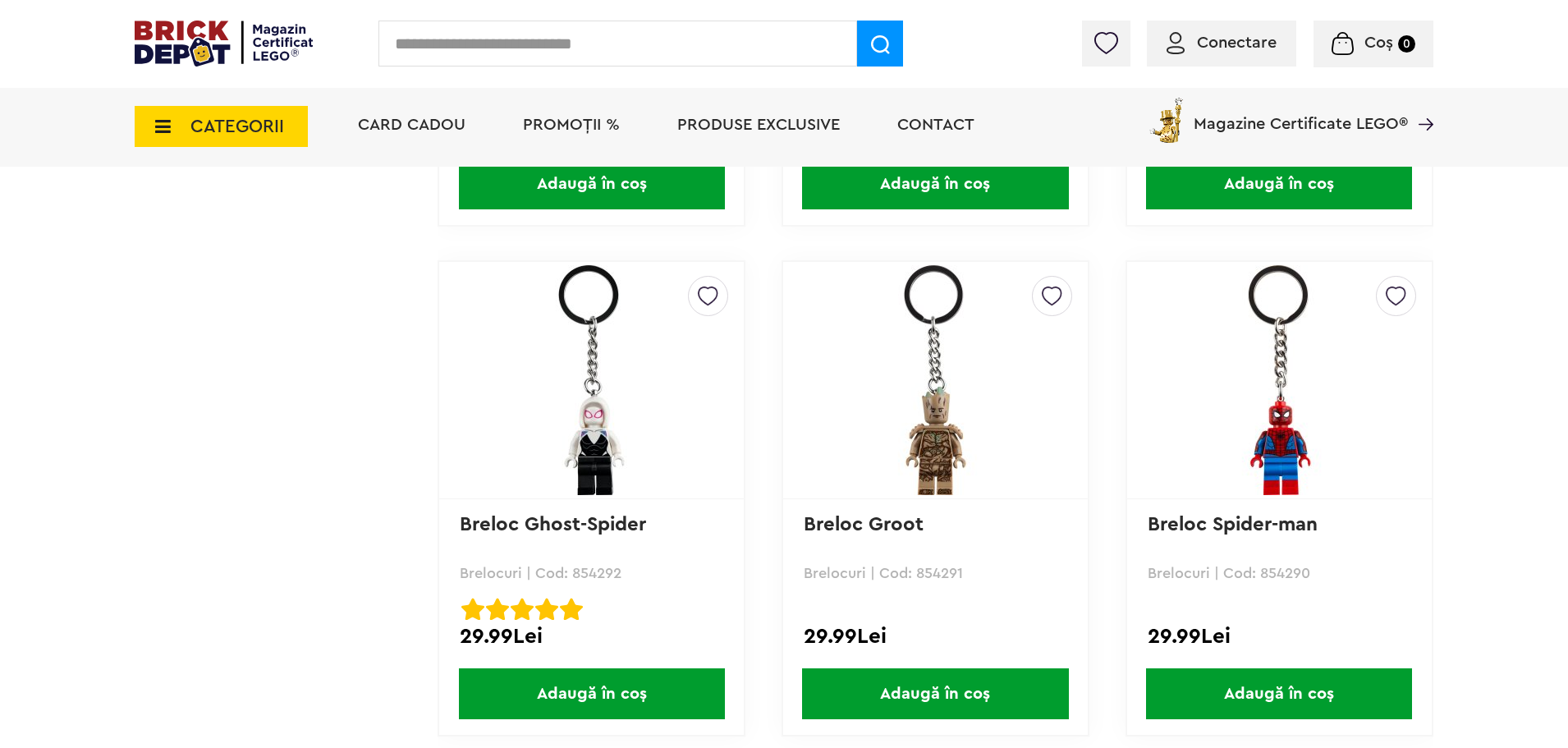
click at [270, 120] on span "CATEGORII" at bounding box center [237, 126] width 93 height 18
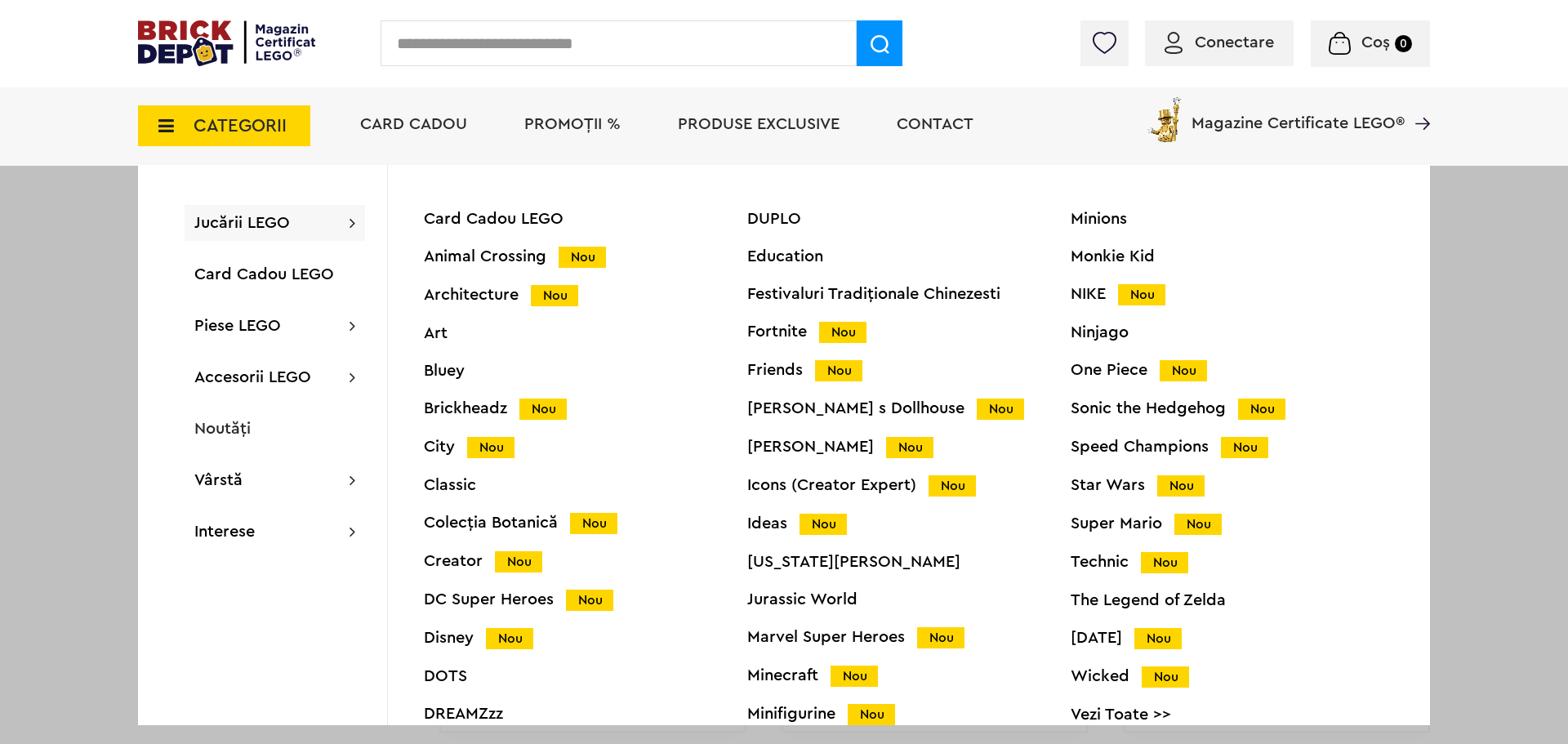
click at [765, 517] on div "Ideas Nou" at bounding box center [909, 523] width 323 height 17
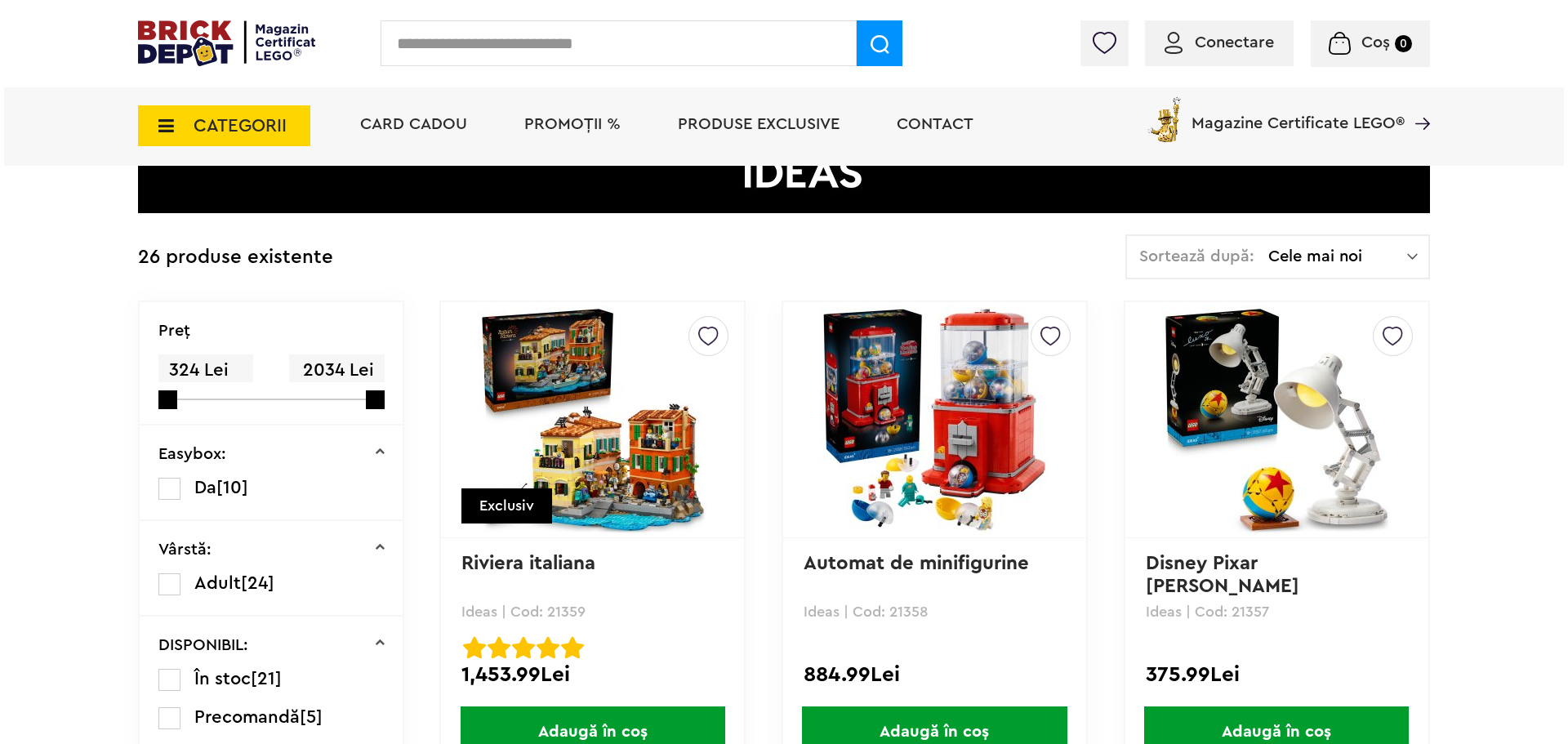
scroll to position [245, 0]
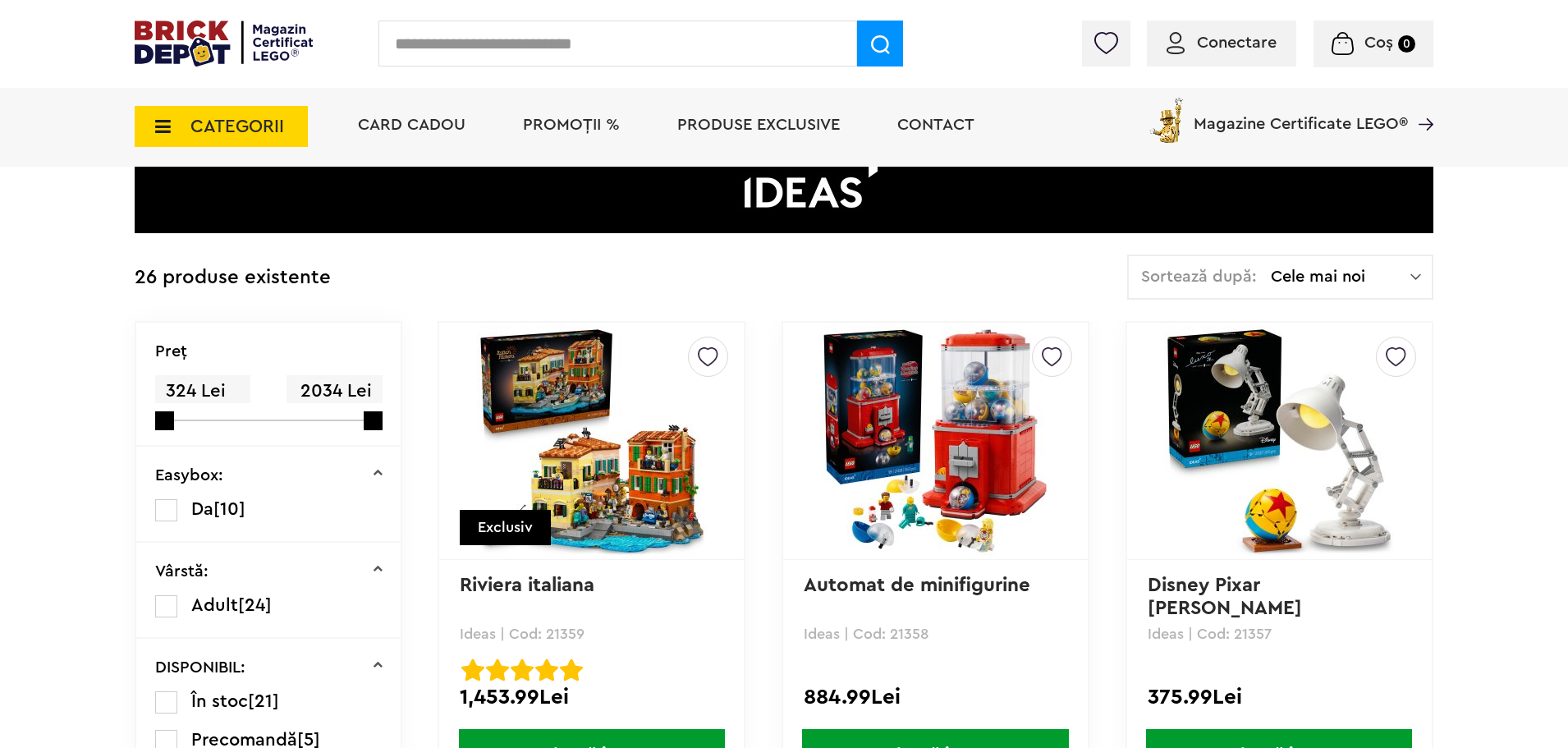
click at [172, 123] on span "CATEGORII" at bounding box center [221, 127] width 173 height 41
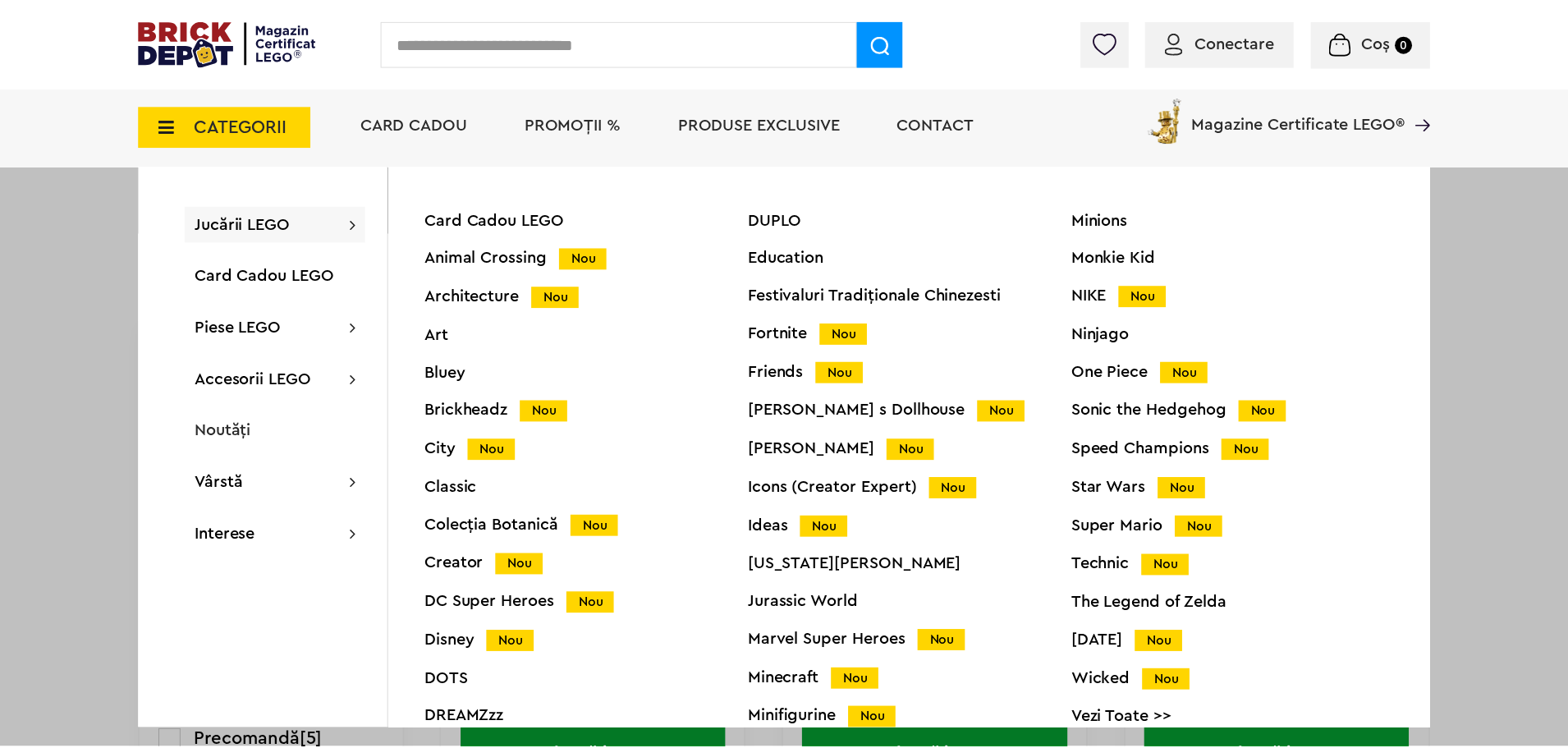
scroll to position [65, 0]
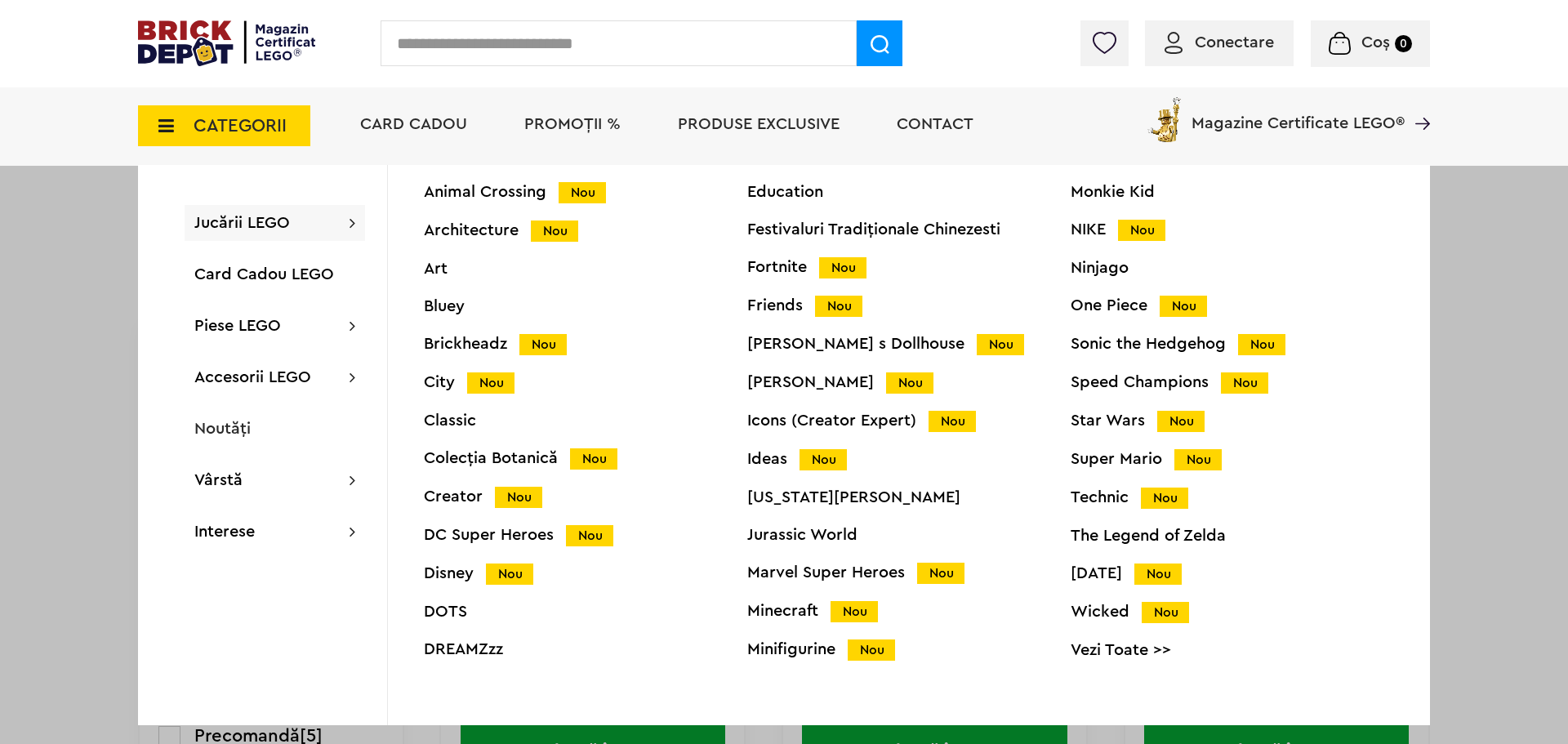
click at [839, 420] on div "Icons (Creator Expert) Nou" at bounding box center [909, 421] width 323 height 17
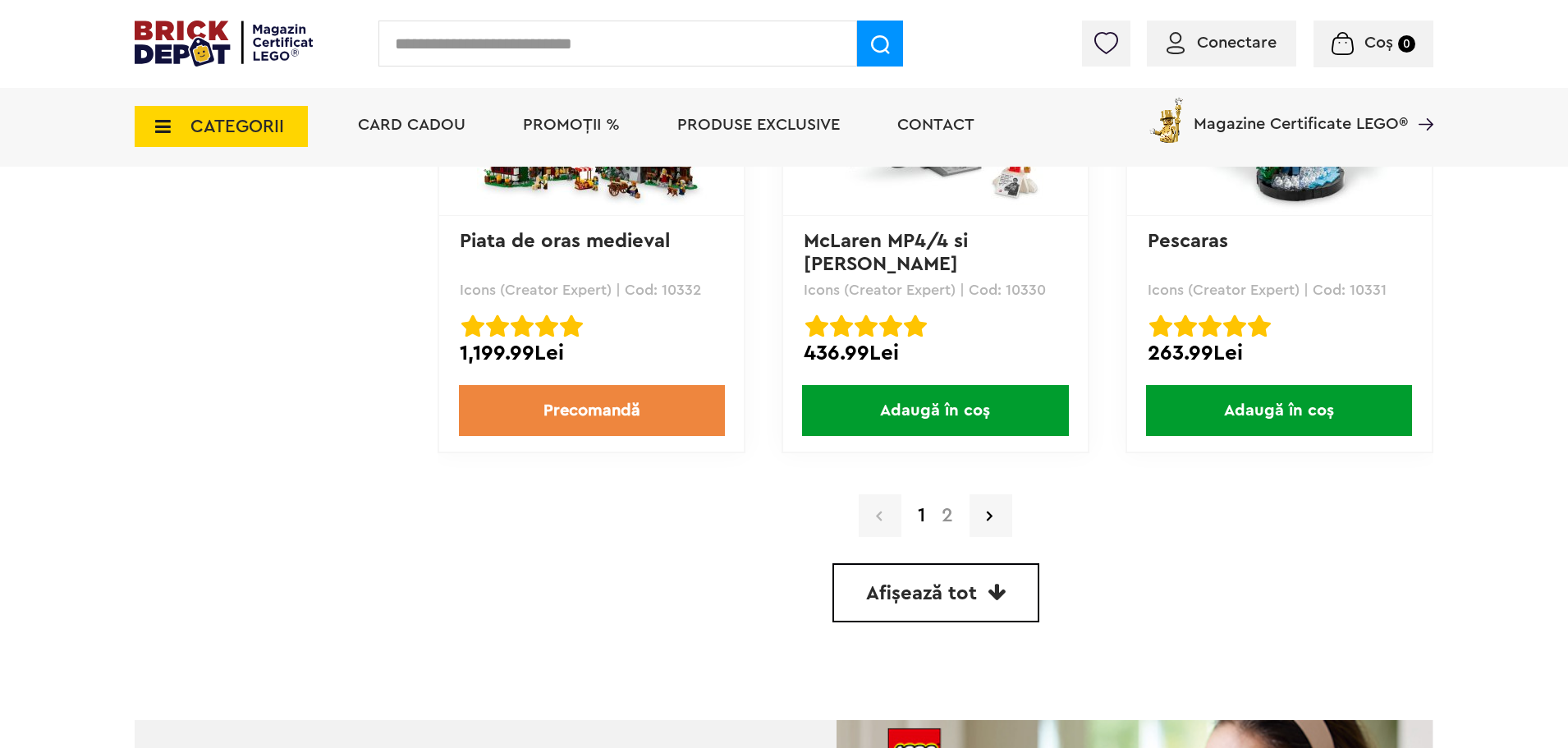
scroll to position [4680, 0]
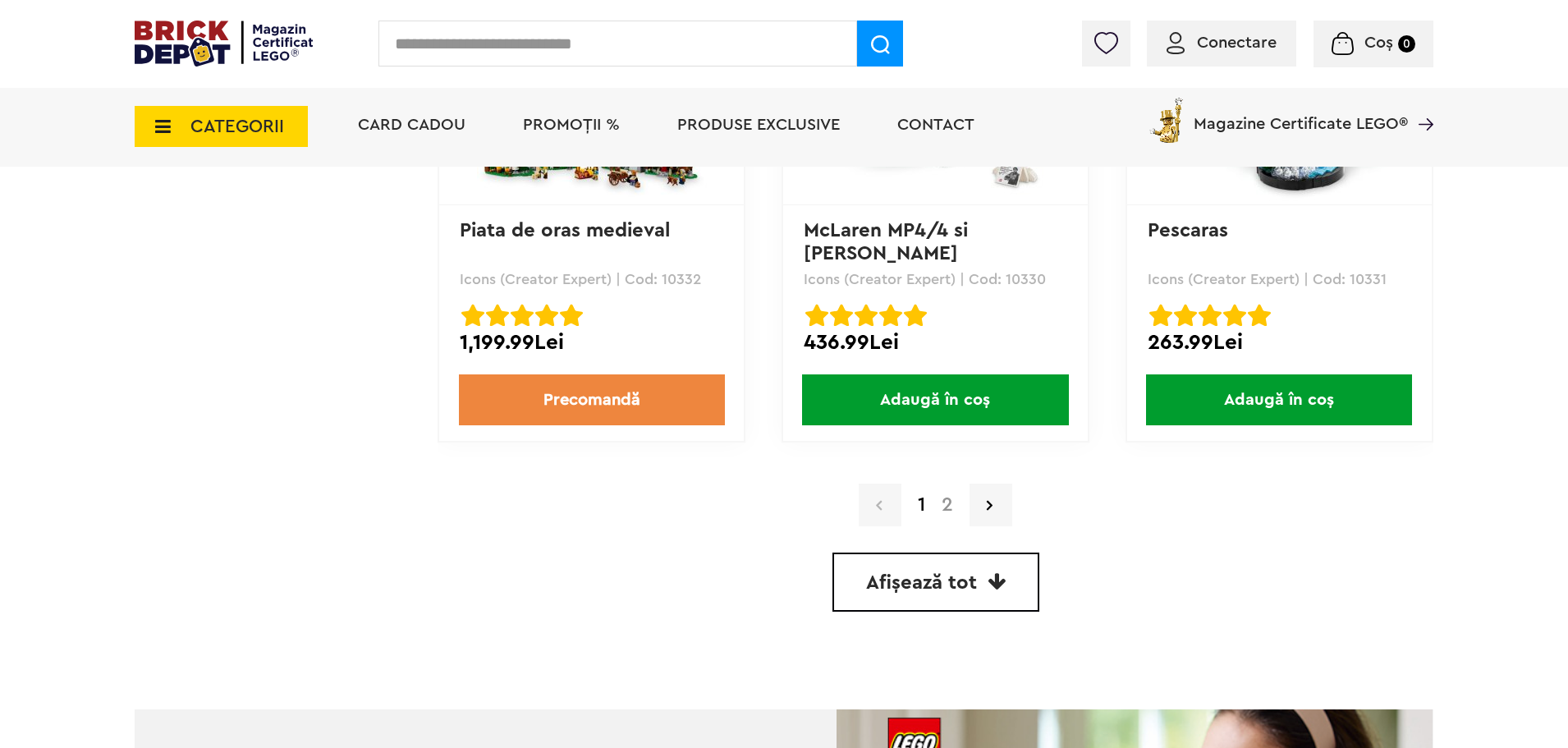
click at [947, 504] on link "2" at bounding box center [947, 504] width 28 height 20
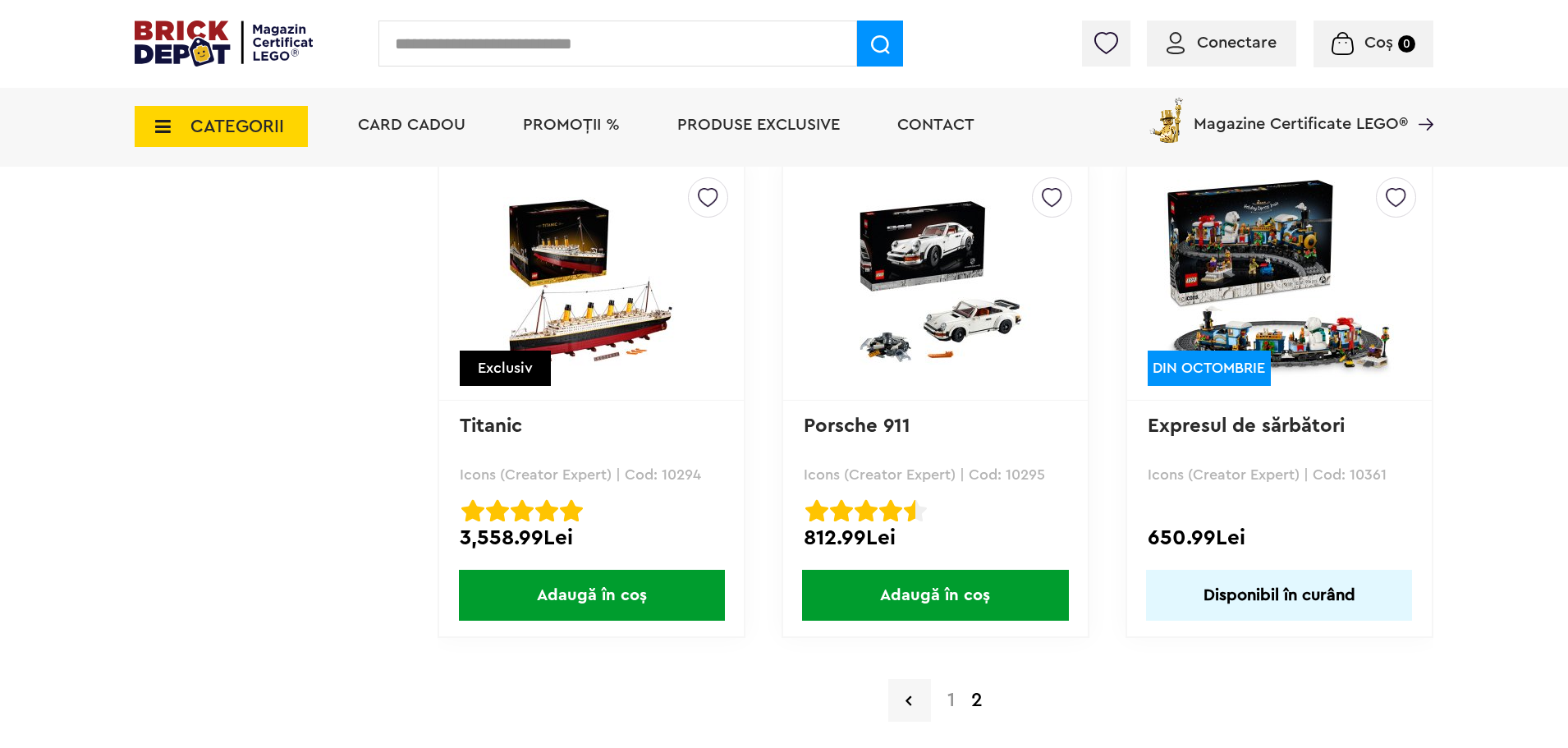
scroll to position [2955, 0]
